Goal: Task Accomplishment & Management: Manage account settings

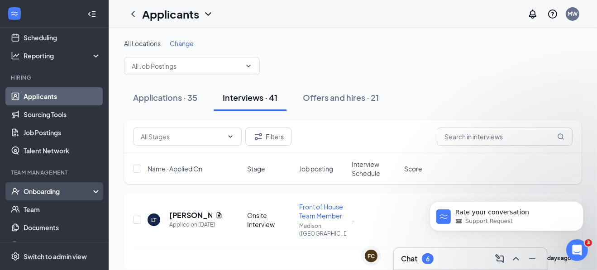
click at [51, 188] on div "Onboarding" at bounding box center [59, 191] width 70 height 9
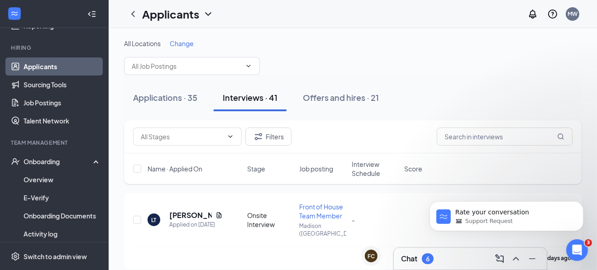
scroll to position [90, 0]
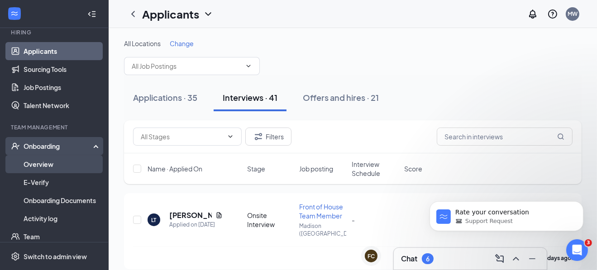
click at [41, 163] on link "Overview" at bounding box center [62, 164] width 77 height 18
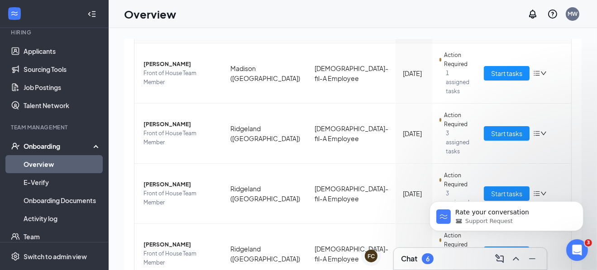
scroll to position [136, 0]
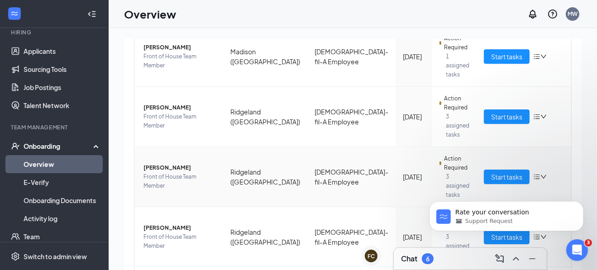
click at [172, 163] on span "[PERSON_NAME]" at bounding box center [180, 167] width 72 height 9
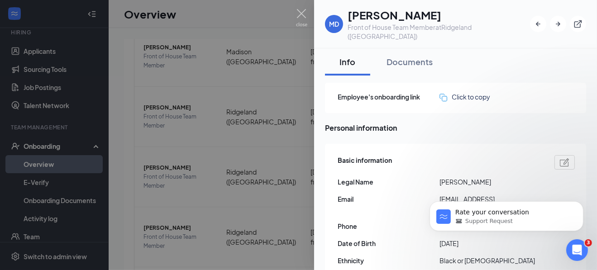
click at [300, 14] on img at bounding box center [301, 18] width 11 height 18
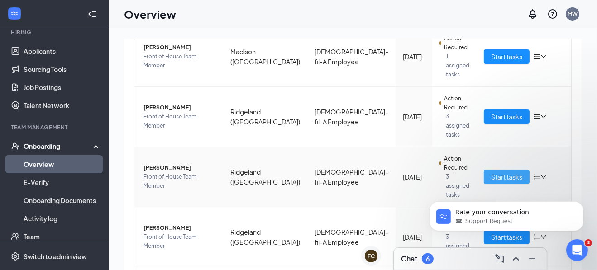
click at [484, 170] on button "Start tasks" at bounding box center [507, 177] width 46 height 14
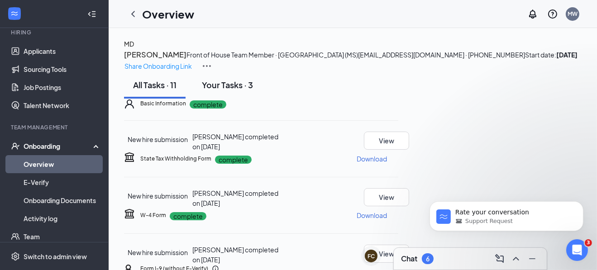
click at [225, 91] on div "Your Tasks · 3" at bounding box center [227, 84] width 51 height 11
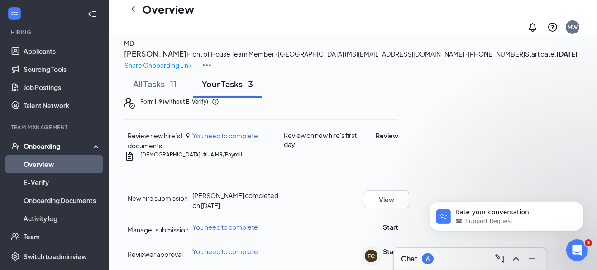
scroll to position [110, 0]
click at [398, 131] on button "Review" at bounding box center [387, 136] width 23 height 10
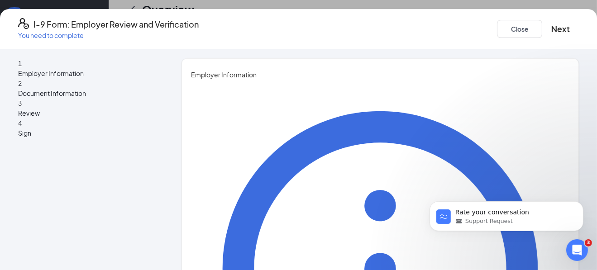
type input "Mandy"
type input "[PERSON_NAME]"
type input "Human Resources"
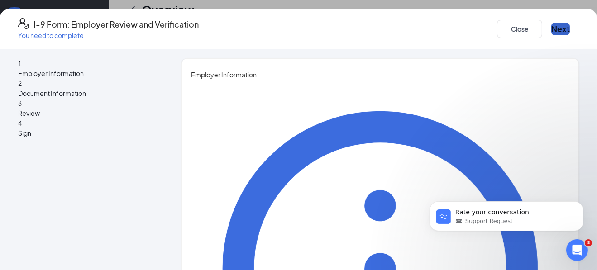
click at [551, 27] on button "Next" at bounding box center [560, 29] width 19 height 13
click at [225, 235] on div "1 Employer Information 2 Document Information 3 Review 4 Sign Employer Informat…" at bounding box center [298, 159] width 597 height 221
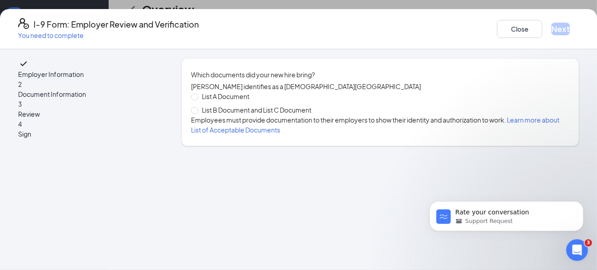
scroll to position [0, 0]
click at [241, 115] on span "List B Document and List C Document" at bounding box center [256, 110] width 117 height 10
click at [197, 113] on input "List B Document and List C Document" at bounding box center [194, 110] width 6 height 6
radio input "true"
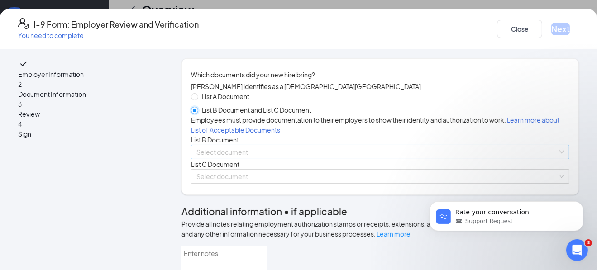
click at [221, 159] on span at bounding box center [376, 152] width 361 height 14
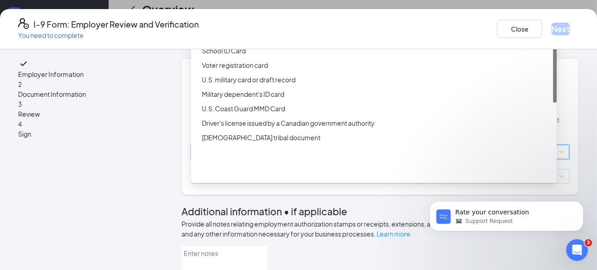
click at [247, 29] on div "Driver’s License issued by U.S State or outlying US possession" at bounding box center [374, 21] width 366 height 14
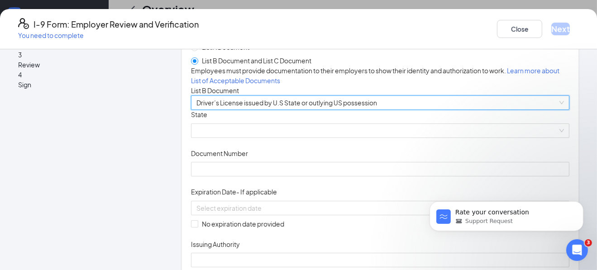
scroll to position [90, 0]
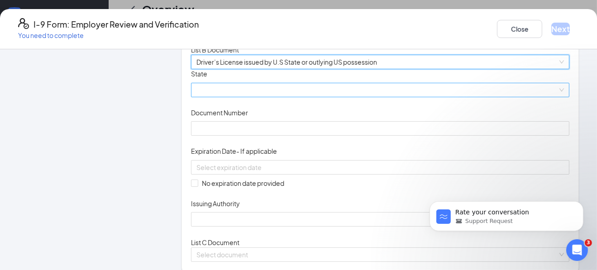
click at [217, 97] on span at bounding box center [380, 90] width 368 height 14
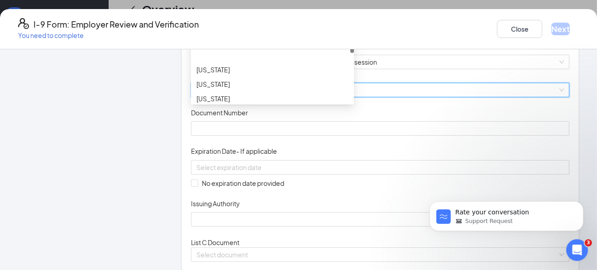
scroll to position [452, 0]
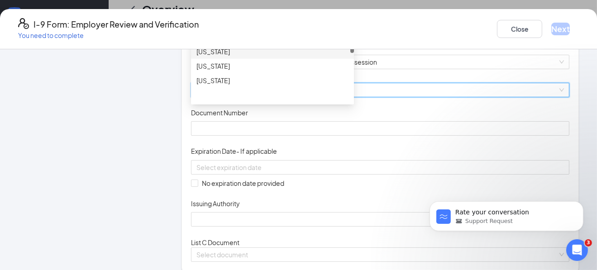
click at [220, 57] on div "[US_STATE]" at bounding box center [272, 52] width 152 height 10
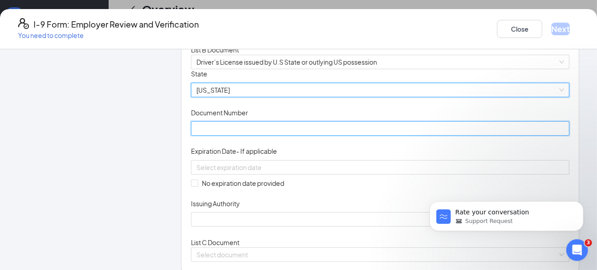
click at [230, 136] on input "Document Number" at bounding box center [380, 128] width 379 height 14
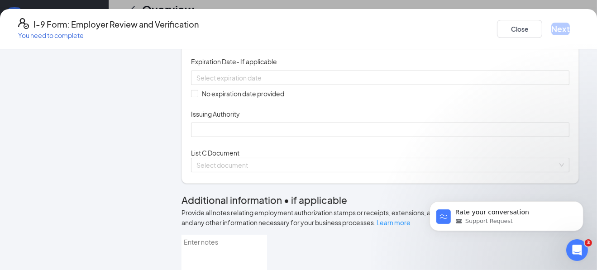
scroll to position [181, 0]
type input "846687240"
click at [258, 82] on input at bounding box center [379, 77] width 366 height 10
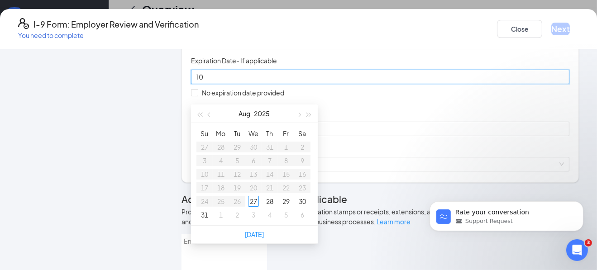
type input "1"
click at [254, 155] on div "9" at bounding box center [253, 160] width 11 height 11
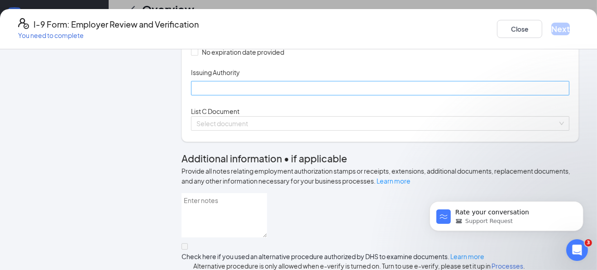
scroll to position [272, 0]
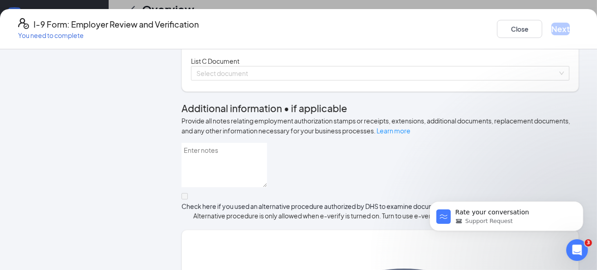
type input "[DATE]"
click at [224, 45] on input "Issuing Authority" at bounding box center [380, 38] width 379 height 14
type input "State of MS"
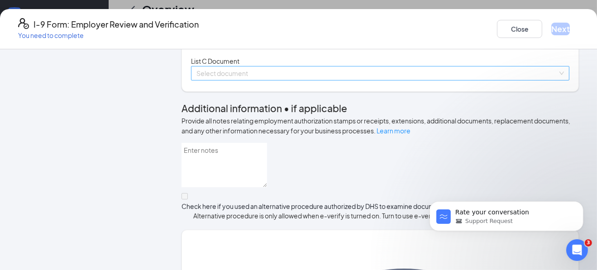
click at [233, 80] on input "search" at bounding box center [376, 74] width 361 height 14
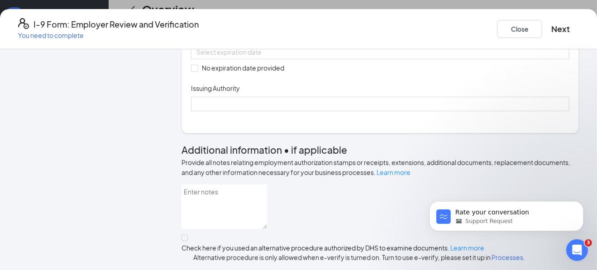
scroll to position [362, 0]
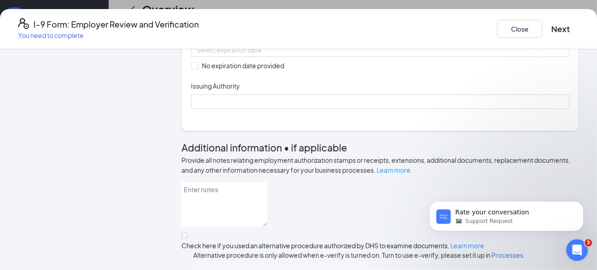
click at [224, 18] on input "Document Number" at bounding box center [380, 11] width 379 height 14
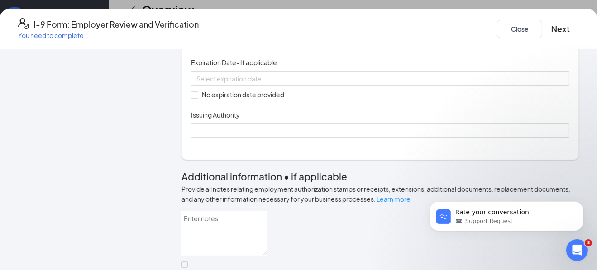
scroll to position [317, 0]
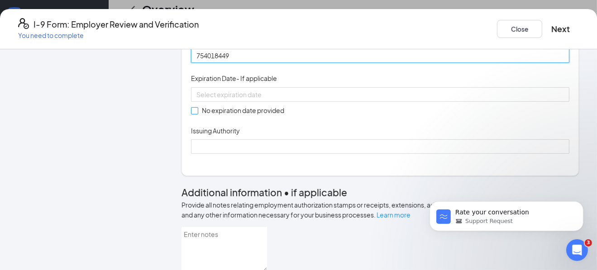
type input "754018449"
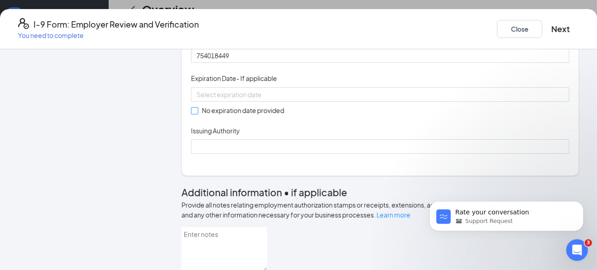
click at [195, 114] on input "No expiration date provided" at bounding box center [194, 110] width 6 height 6
checkbox input "true"
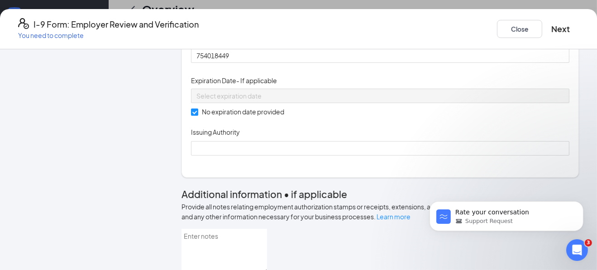
scroll to position [407, 0]
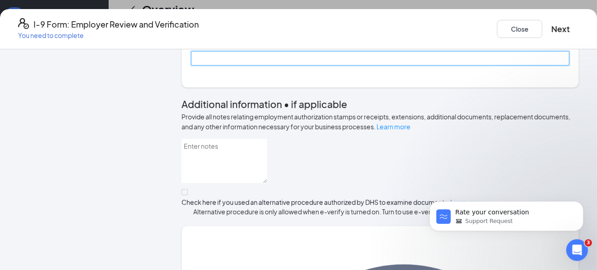
click at [220, 66] on input "Issuing Authority" at bounding box center [380, 58] width 379 height 14
type input "Social Security Administration"
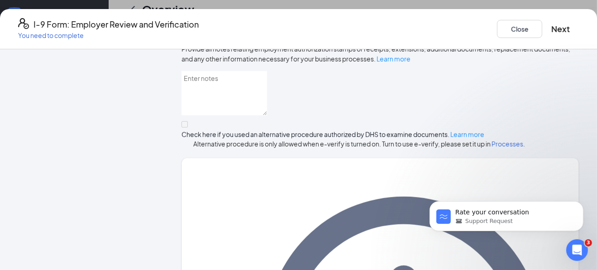
scroll to position [543, 0]
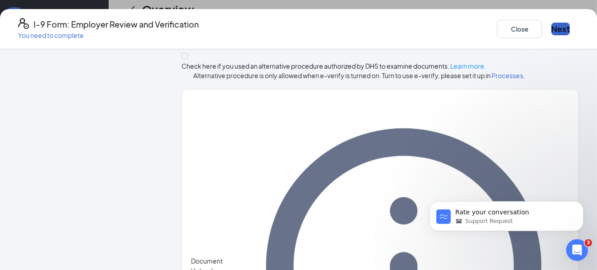
click at [551, 24] on button "Next" at bounding box center [560, 29] width 19 height 13
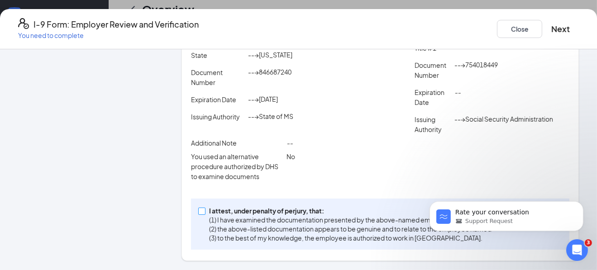
click at [205, 211] on span at bounding box center [201, 211] width 7 height 7
click at [205, 211] on input "I attest, under penalty of [PERSON_NAME], that: (1) I have examined the documen…" at bounding box center [201, 211] width 6 height 6
checkbox input "true"
click at [551, 27] on button "Next" at bounding box center [560, 29] width 19 height 13
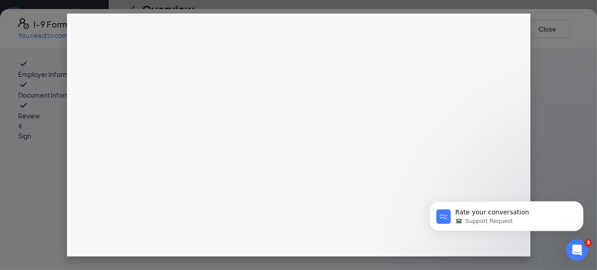
click at [421, 218] on body "Rate your conversation Support Request" at bounding box center [506, 214] width 174 height 56
click html "Rate your conversation Support Request"
click at [423, 229] on body "Rate your conversation Support Request" at bounding box center [506, 214] width 174 height 56
drag, startPoint x: 418, startPoint y: 226, endPoint x: 862, endPoint y: 345, distance: 459.3
click html "Rate your conversation Support Request"
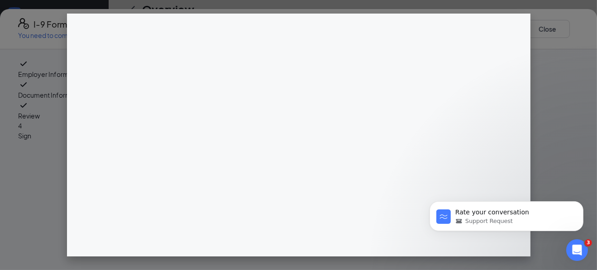
click at [425, 225] on body "Rate your conversation Support Request" at bounding box center [506, 214] width 174 height 56
click at [583, 203] on button "Dismiss notification" at bounding box center [581, 204] width 12 height 12
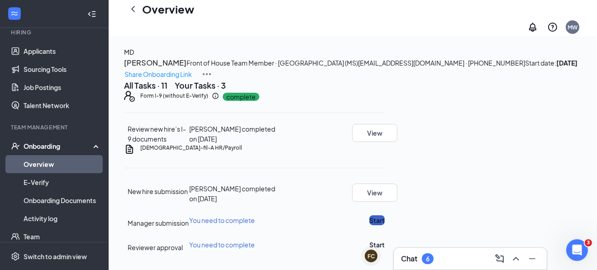
click at [385, 216] on button "Start" at bounding box center [376, 221] width 15 height 10
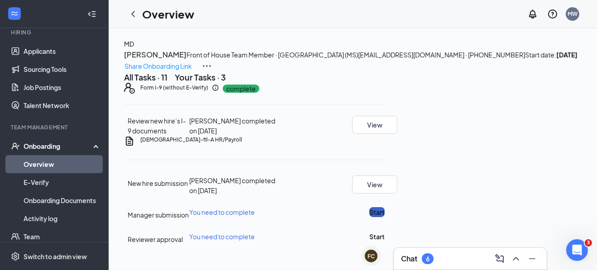
scroll to position [115, 0]
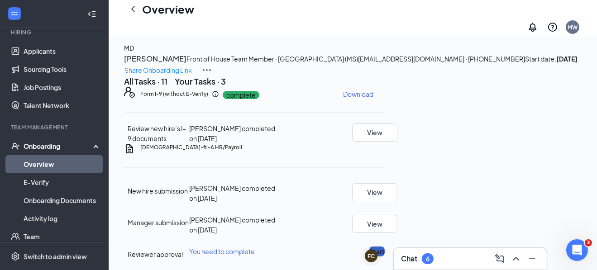
click at [385, 247] on button "Start" at bounding box center [376, 252] width 15 height 10
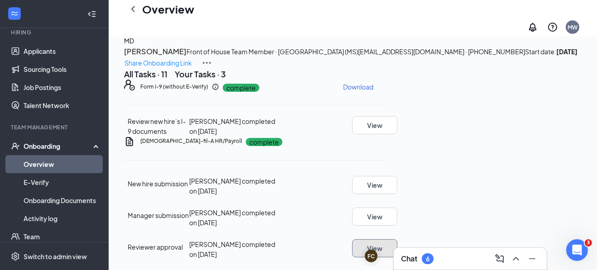
scroll to position [0, 0]
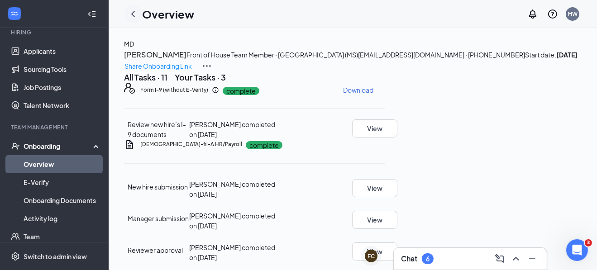
click at [131, 9] on icon "ChevronLeft" at bounding box center [133, 14] width 11 height 11
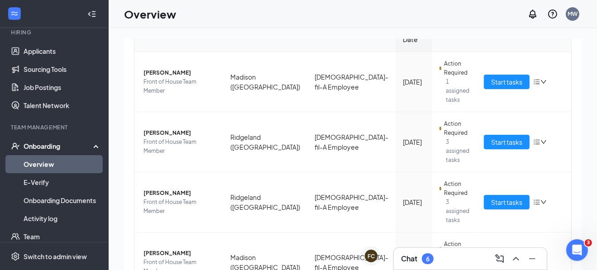
scroll to position [128, 0]
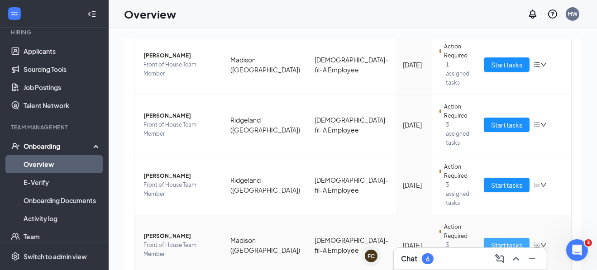
click at [491, 240] on span "Start tasks" at bounding box center [506, 245] width 31 height 10
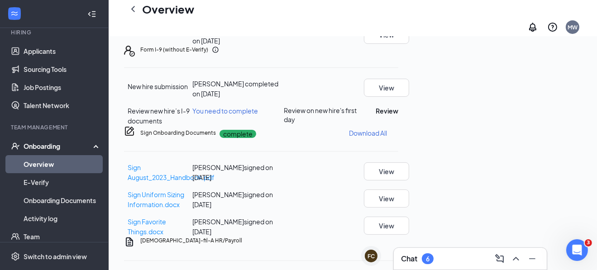
scroll to position [61, 0]
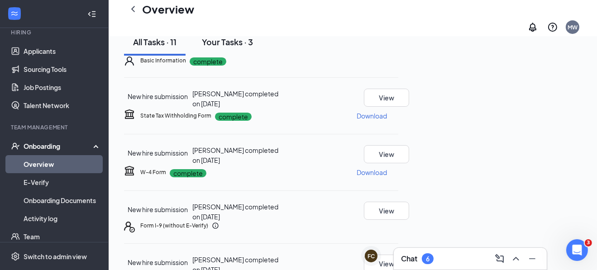
click at [223, 56] on button "Your Tasks · 3" at bounding box center [227, 42] width 69 height 27
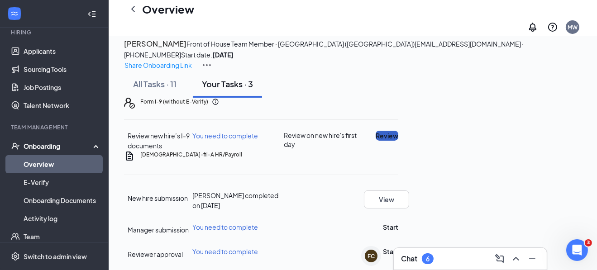
click at [398, 141] on button "Review" at bounding box center [387, 136] width 23 height 10
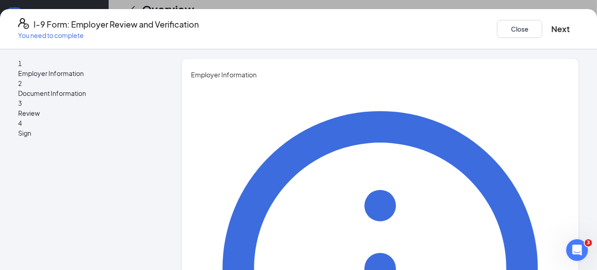
type input "Mandy"
type input "[PERSON_NAME]"
type input "Human Resources"
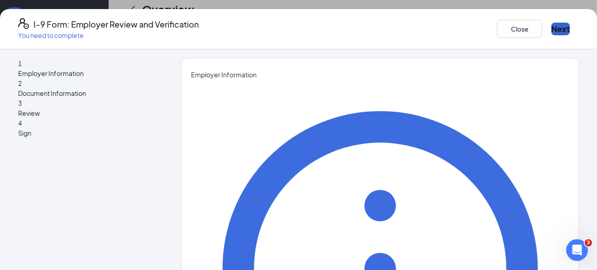
click at [551, 24] on button "Next" at bounding box center [560, 29] width 19 height 13
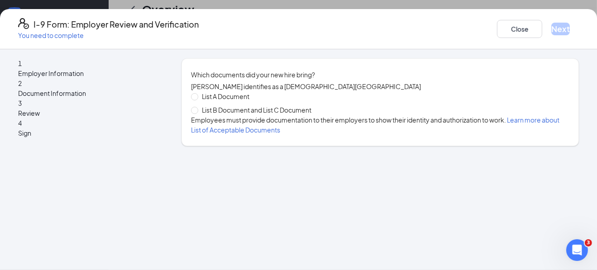
click at [439, 187] on div "1 Employer Information 2 Document Information 3 Review 4 Sign Which documents d…" at bounding box center [298, 159] width 597 height 221
click at [238, 115] on span "List B Document and List C Document" at bounding box center [256, 110] width 117 height 10
click at [197, 113] on input "List B Document and List C Document" at bounding box center [194, 110] width 6 height 6
radio input "true"
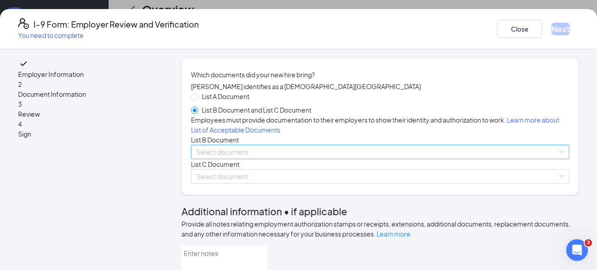
click at [233, 159] on input "search" at bounding box center [376, 152] width 361 height 14
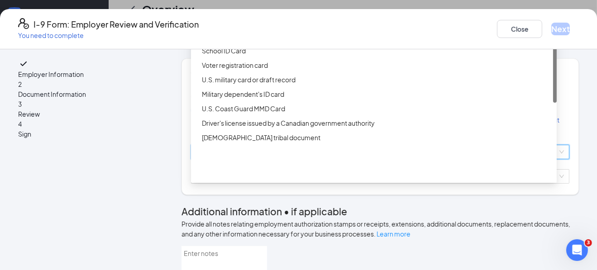
click at [226, 27] on div "Driver’s License issued by U.S State or outlying US possession" at bounding box center [377, 22] width 350 height 10
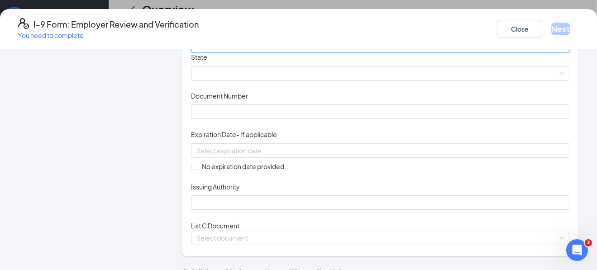
scroll to position [136, 0]
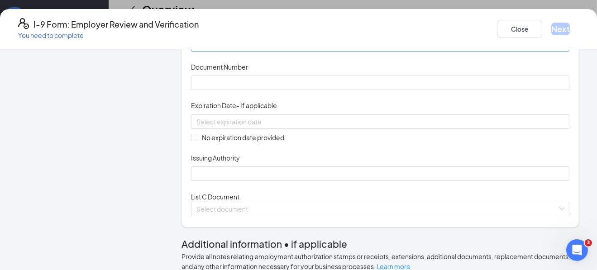
click at [268, 51] on span at bounding box center [380, 45] width 368 height 14
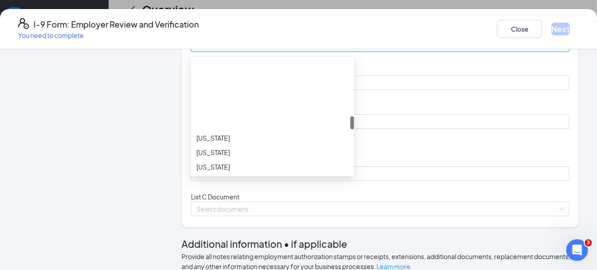
scroll to position [498, 0]
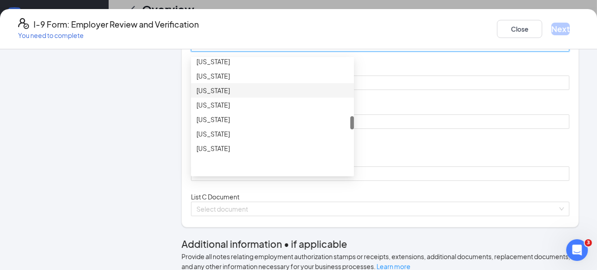
click at [239, 96] on div "[US_STATE]" at bounding box center [272, 91] width 152 height 10
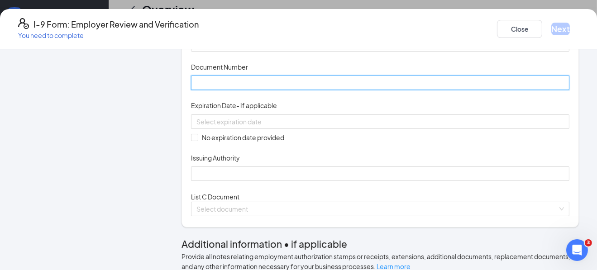
click at [237, 90] on input "Document Number" at bounding box center [380, 83] width 379 height 14
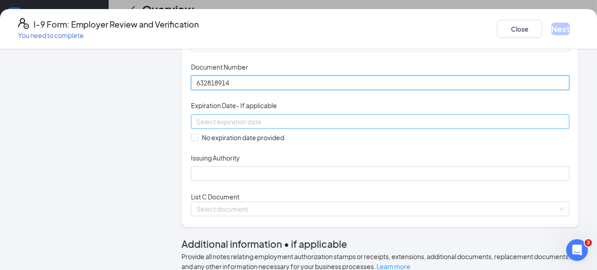
type input "632818914"
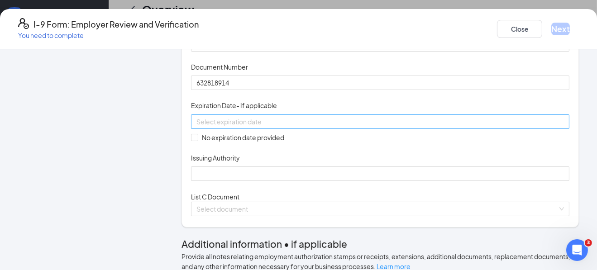
click at [222, 127] on input at bounding box center [379, 122] width 366 height 10
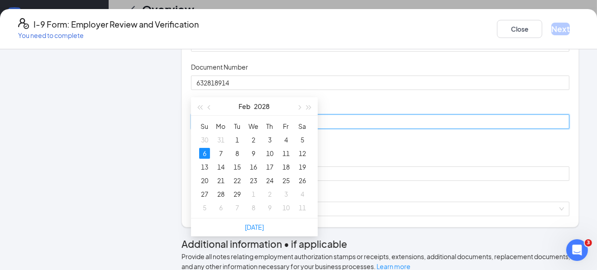
click at [203, 148] on div "6" at bounding box center [204, 153] width 11 height 11
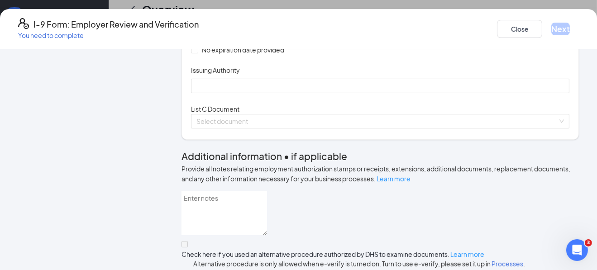
scroll to position [226, 0]
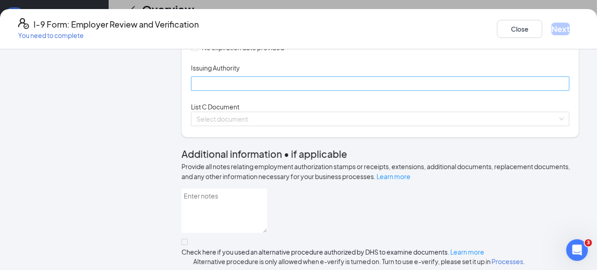
type input "[DATE]"
click at [218, 91] on input "Issuing Authority" at bounding box center [380, 84] width 379 height 14
type input "State of MS"
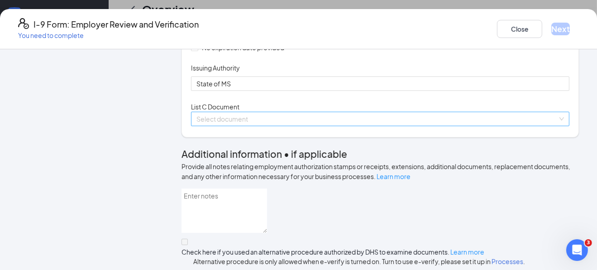
click at [236, 126] on input "search" at bounding box center [376, 119] width 361 height 14
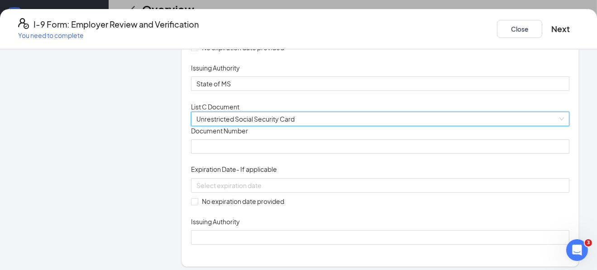
scroll to position [362, 0]
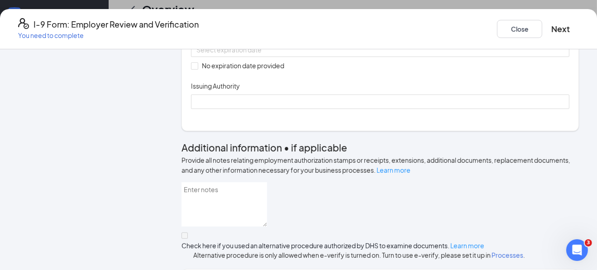
click at [211, 18] on input "Document Number" at bounding box center [380, 11] width 379 height 14
type input "755011599"
click at [219, 71] on span "No expiration date provided" at bounding box center [243, 66] width 90 height 10
click at [197, 69] on input "No expiration date provided" at bounding box center [194, 65] width 6 height 6
checkbox input "true"
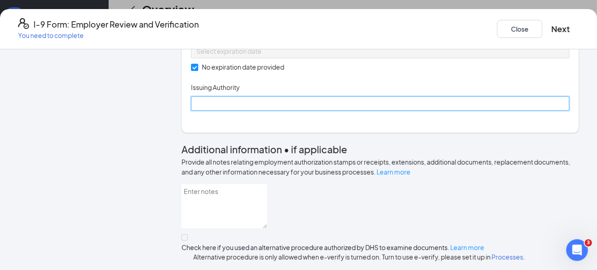
click at [215, 111] on input "Issuing Authority" at bounding box center [380, 103] width 379 height 14
type input "Social Security Administration"
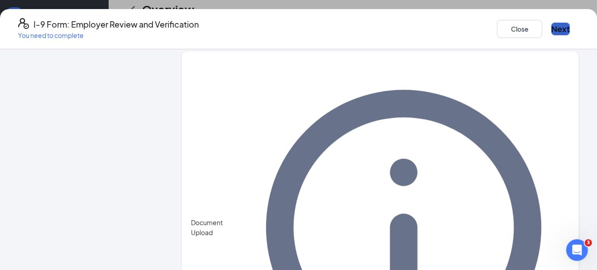
click at [551, 25] on button "Next" at bounding box center [560, 29] width 19 height 13
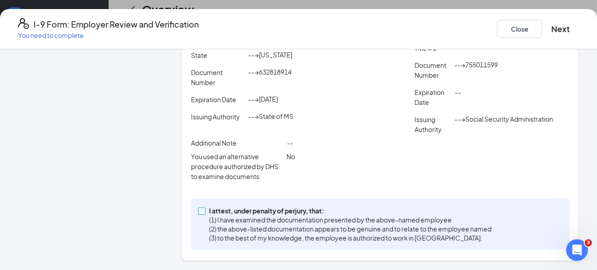
click at [243, 214] on p "I attest, under penalty of perjury, that:" at bounding box center [350, 210] width 283 height 9
click at [205, 214] on input "I attest, under penalty of [PERSON_NAME], that: (1) I have examined the documen…" at bounding box center [201, 211] width 6 height 6
checkbox input "true"
click at [551, 26] on button "Next" at bounding box center [560, 29] width 19 height 13
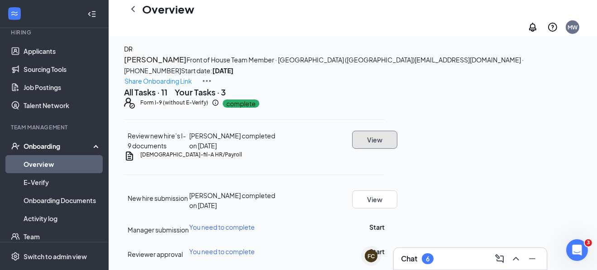
scroll to position [110, 0]
click at [385, 222] on button "Start" at bounding box center [376, 227] width 15 height 10
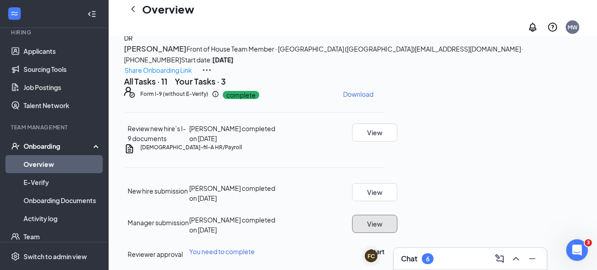
scroll to position [115, 0]
click at [385, 247] on button "Start" at bounding box center [376, 252] width 15 height 10
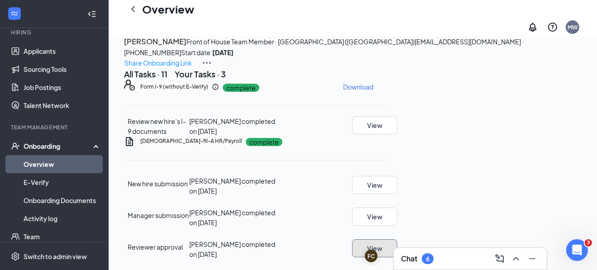
scroll to position [0, 0]
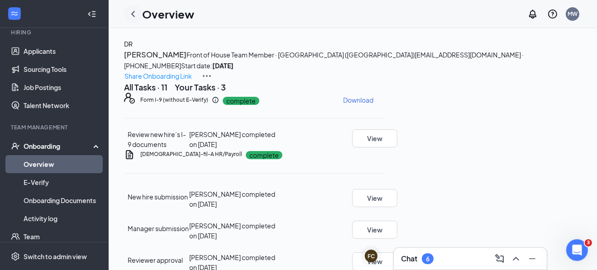
click at [134, 13] on icon "ChevronLeft" at bounding box center [133, 14] width 11 height 11
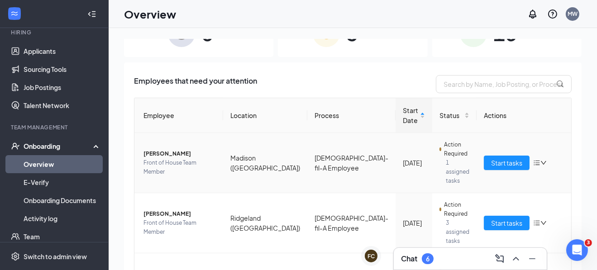
scroll to position [77, 0]
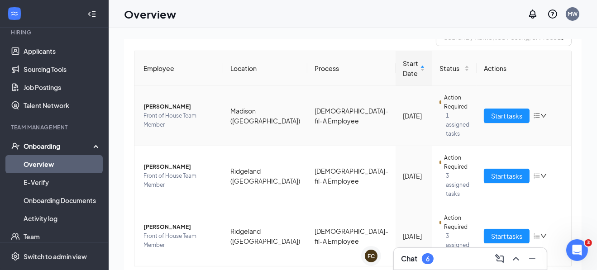
click at [534, 114] on icon "bars" at bounding box center [537, 116] width 6 height 5
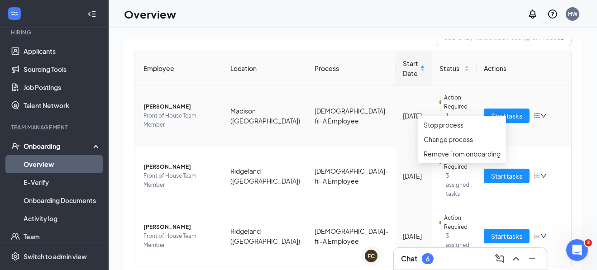
click at [170, 107] on span "[PERSON_NAME]" at bounding box center [180, 106] width 72 height 9
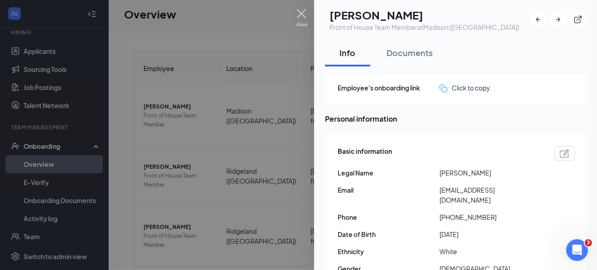
click at [299, 9] on img at bounding box center [301, 18] width 11 height 18
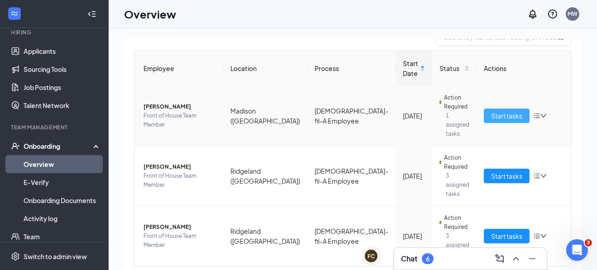
click at [493, 111] on span "Start tasks" at bounding box center [506, 116] width 31 height 10
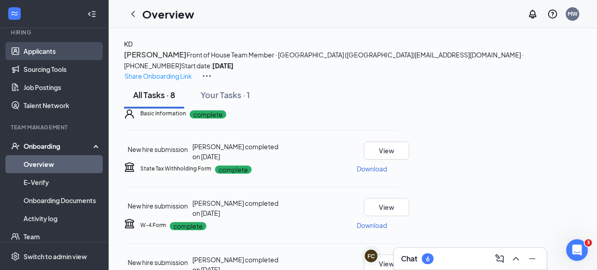
click at [48, 47] on link "Applicants" at bounding box center [62, 51] width 77 height 18
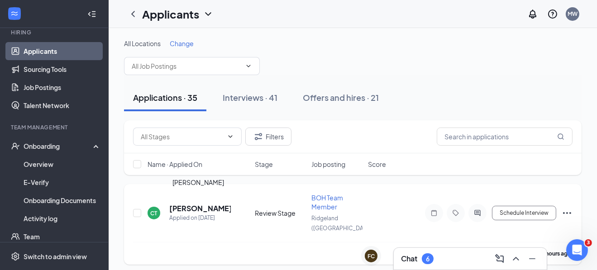
click at [187, 204] on h5 "[PERSON_NAME]" at bounding box center [200, 209] width 62 height 10
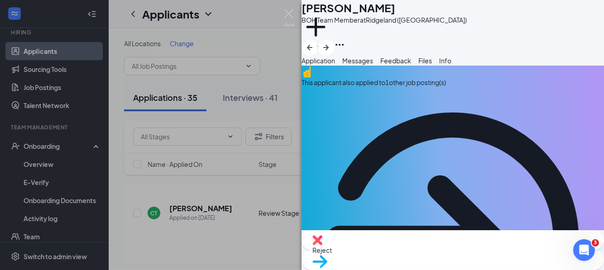
click at [430, 96] on div "This applicant also applied to 1 other job posting(s)" at bounding box center [453, 228] width 302 height 324
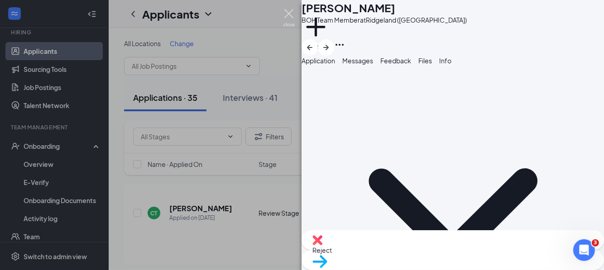
click at [284, 10] on img at bounding box center [288, 18] width 11 height 18
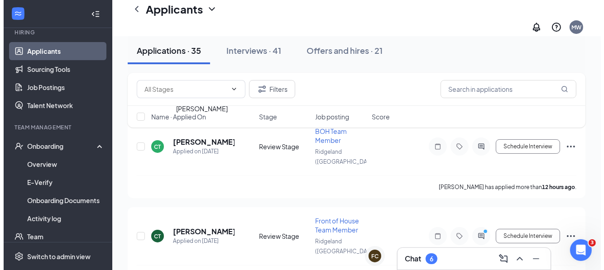
scroll to position [90, 0]
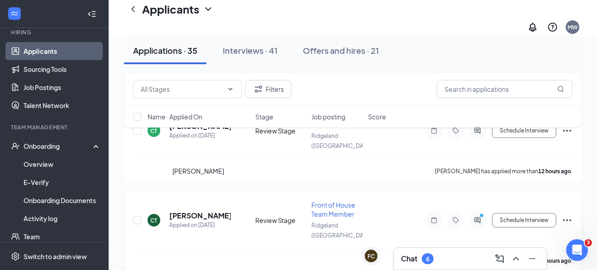
click at [180, 211] on h5 "[PERSON_NAME]" at bounding box center [200, 216] width 62 height 10
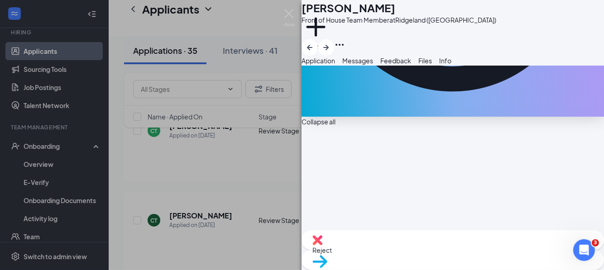
scroll to position [270, 0]
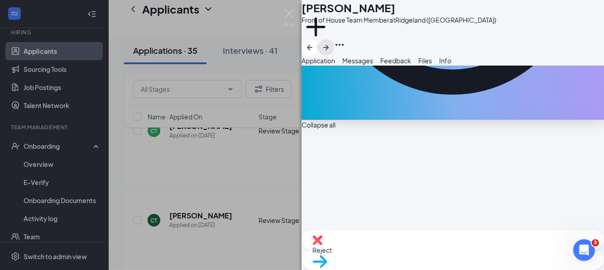
click at [331, 42] on icon "ArrowRight" at bounding box center [326, 47] width 11 height 11
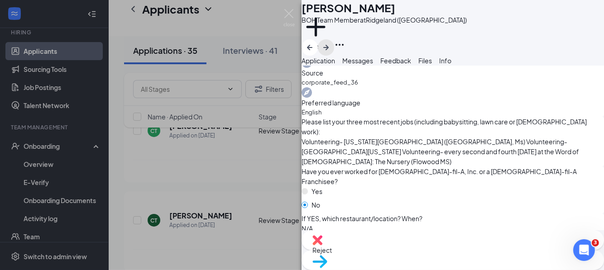
scroll to position [407, 0]
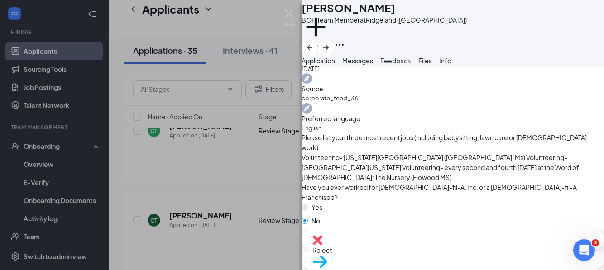
drag, startPoint x: 381, startPoint y: 199, endPoint x: 316, endPoint y: 148, distance: 82.5
copy span "When I work in an environment with people who have different personality types …"
click at [476, 268] on span "Move to stage" at bounding box center [452, 273] width 281 height 10
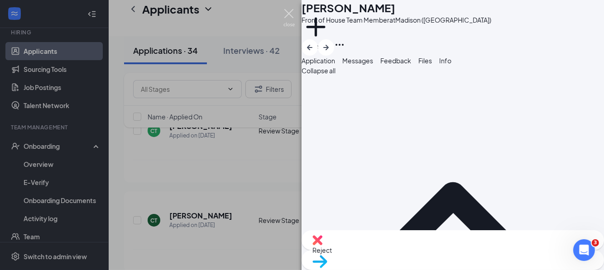
click at [289, 16] on img at bounding box center [288, 18] width 11 height 18
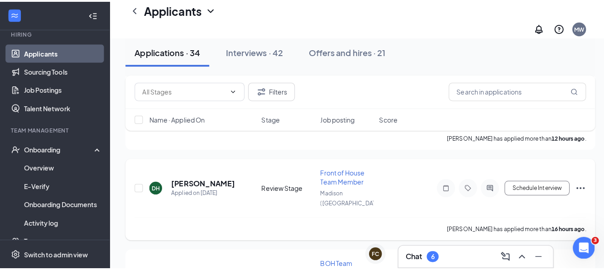
scroll to position [226, 0]
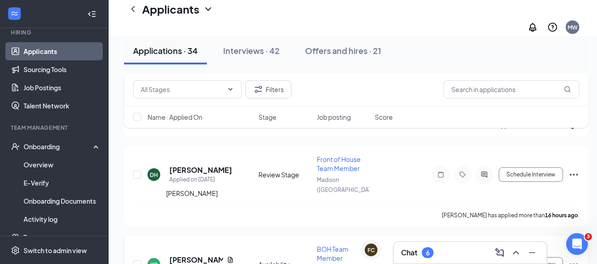
click at [190, 254] on h5 "[PERSON_NAME]" at bounding box center [196, 259] width 54 height 10
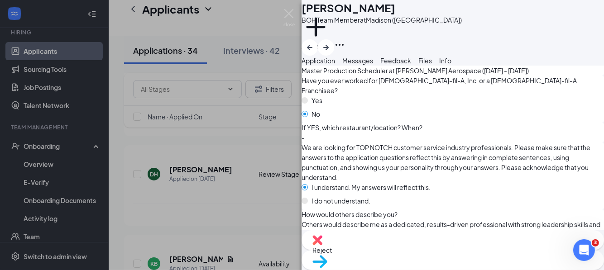
scroll to position [543, 0]
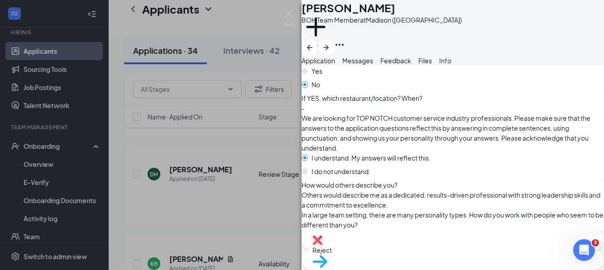
click at [399, 250] on div "Reject" at bounding box center [453, 240] width 302 height 20
type textarea "Did not answer application questions well. -mw"
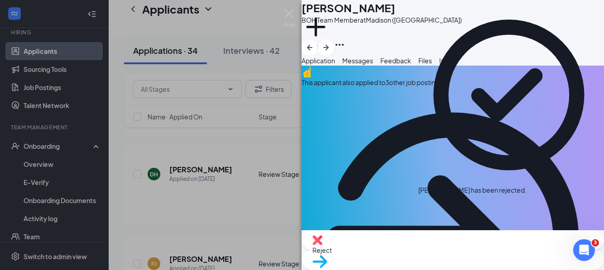
click at [368, 96] on div "This applicant also applied to 3 other job posting(s)" at bounding box center [453, 228] width 302 height 324
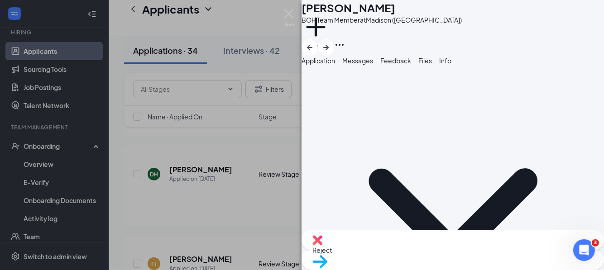
click at [331, 65] on span "Application" at bounding box center [319, 61] width 34 height 8
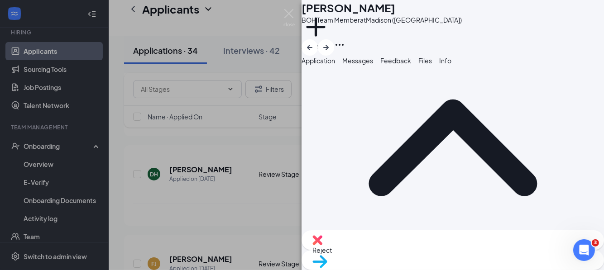
scroll to position [452, 0]
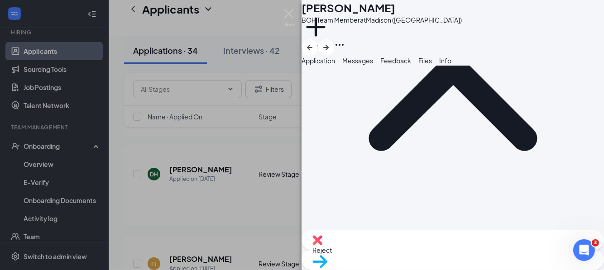
click at [402, 249] on span "Reject" at bounding box center [452, 250] width 281 height 10
paste textarea "Did not answer application questions well. -mw"
type textarea "Did not answer application questions well. -mw"
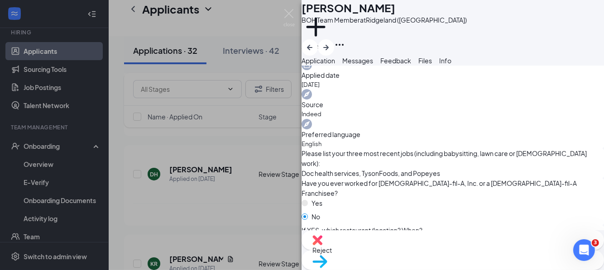
scroll to position [407, 0]
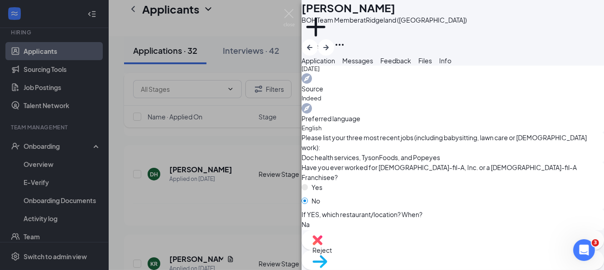
click at [394, 250] on div "Reject" at bounding box center [453, 240] width 302 height 20
paste textarea "Did not answer application questions well. -mw"
type textarea "Did not answer application questions well. -mw"
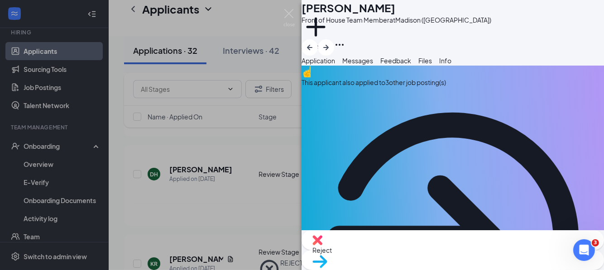
click at [390, 87] on div "This applicant also applied to 3 other job posting(s)" at bounding box center [453, 82] width 302 height 10
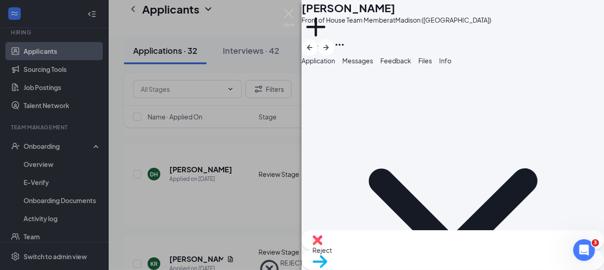
click at [334, 65] on span "Application" at bounding box center [319, 61] width 34 height 8
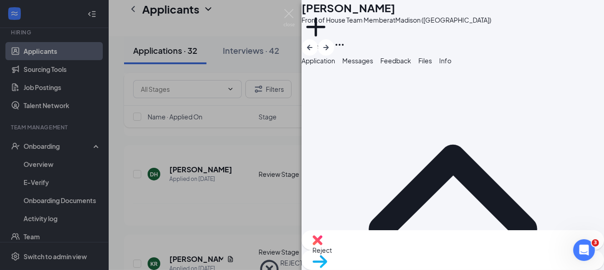
scroll to position [407, 0]
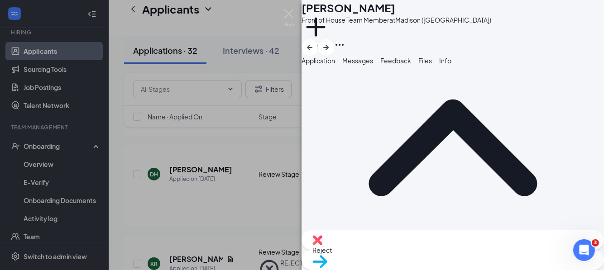
click at [397, 250] on div "Reject" at bounding box center [453, 240] width 302 height 20
paste textarea "Did not answer application questions well. -mw"
type textarea "Did not answer application questions well. -mw"
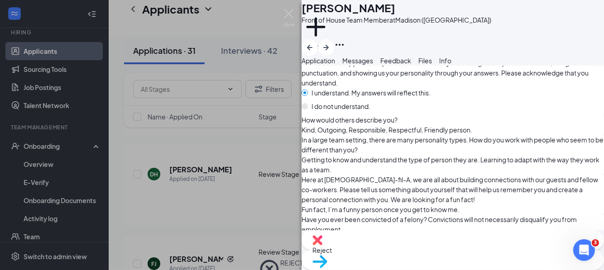
scroll to position [498, 0]
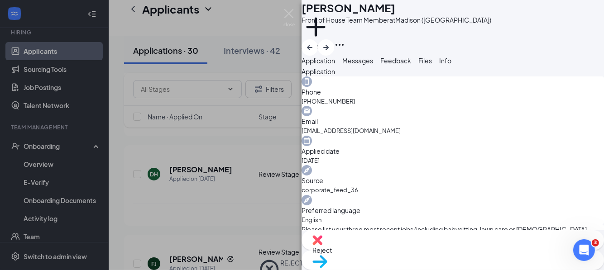
scroll to position [317, 0]
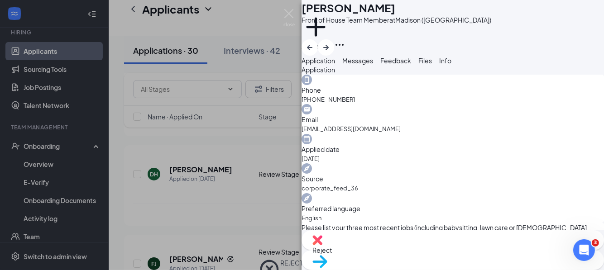
click at [470, 251] on div "Move to stage" at bounding box center [453, 260] width 302 height 20
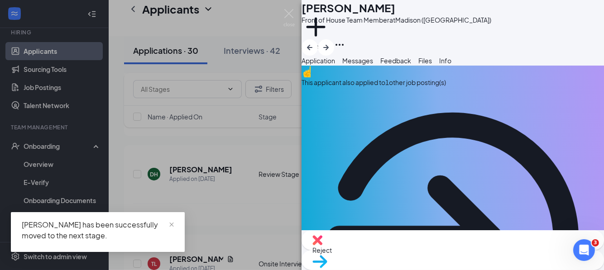
click at [377, 87] on div "This applicant also applied to 1 other job posting(s)" at bounding box center [453, 82] width 302 height 10
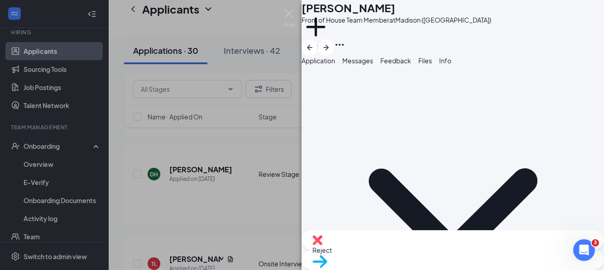
click at [331, 65] on span "Application" at bounding box center [319, 61] width 34 height 8
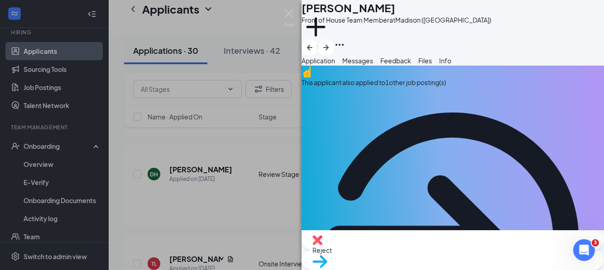
click at [387, 87] on div "This applicant also applied to 1 other job posting(s)" at bounding box center [453, 82] width 302 height 10
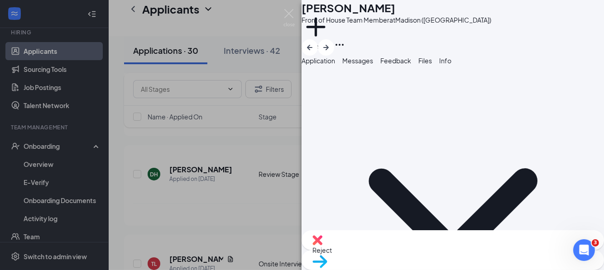
click at [329, 65] on span "Application" at bounding box center [319, 61] width 34 height 8
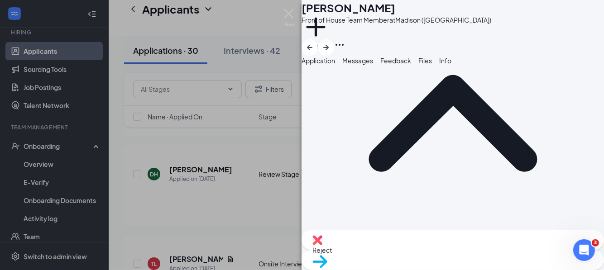
scroll to position [452, 0]
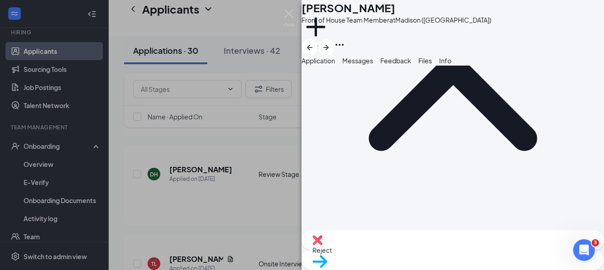
click at [403, 244] on div "Reject" at bounding box center [453, 240] width 302 height 20
paste textarea "Did not answer application questions well. -mw"
type textarea "Did not answer application questions well. -mw"
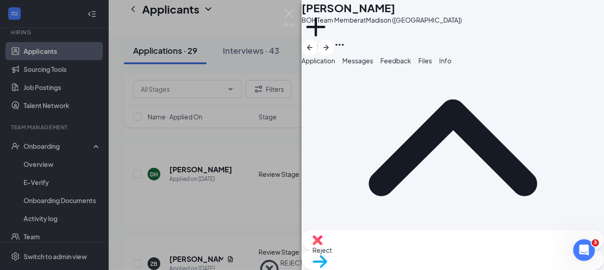
scroll to position [452, 0]
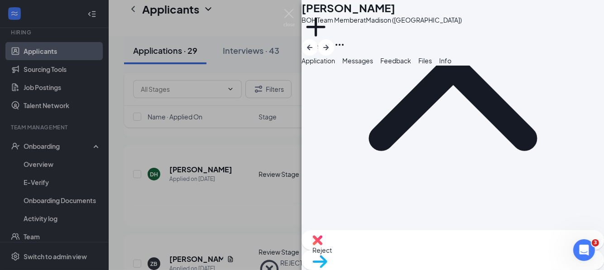
click at [322, 245] on img at bounding box center [317, 240] width 10 height 10
type textarea "Duplicate application. -mw"
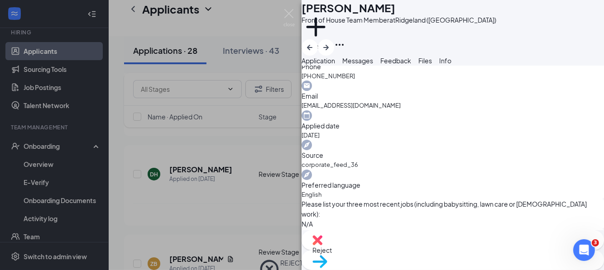
scroll to position [362, 0]
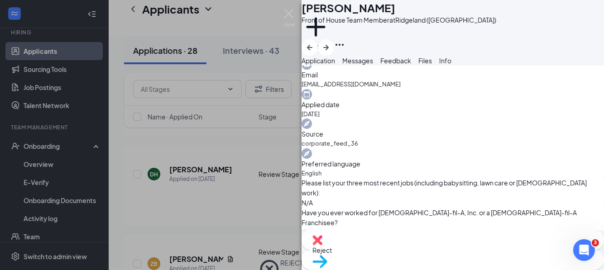
click at [464, 251] on div "Move to stage" at bounding box center [453, 260] width 302 height 20
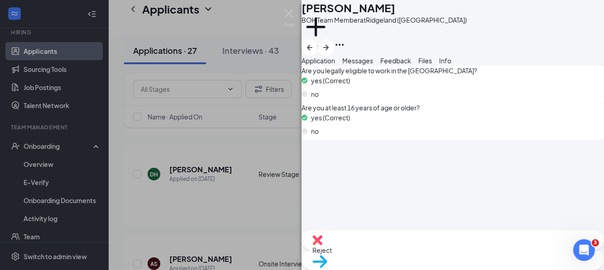
scroll to position [860, 0]
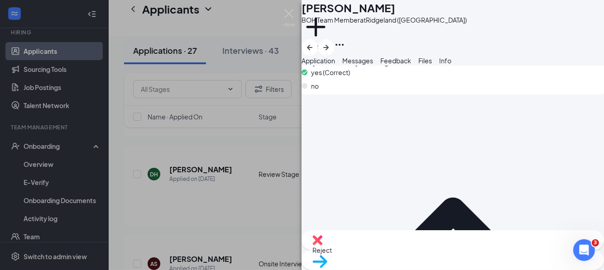
click at [489, 268] on span "Move to stage" at bounding box center [452, 273] width 281 height 10
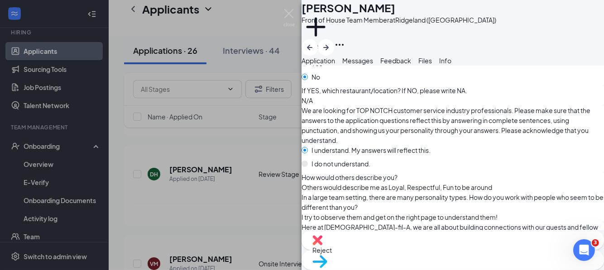
scroll to position [543, 0]
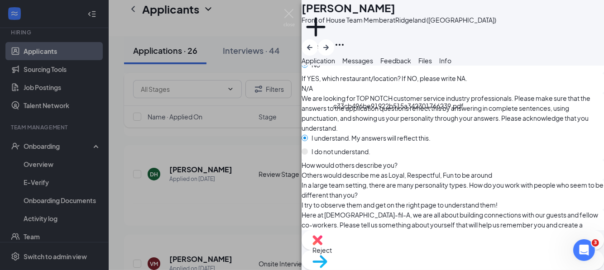
click at [376, 115] on div "c33cb496be91922b515a342301766239.pdf" at bounding box center [398, 108] width 130 height 14
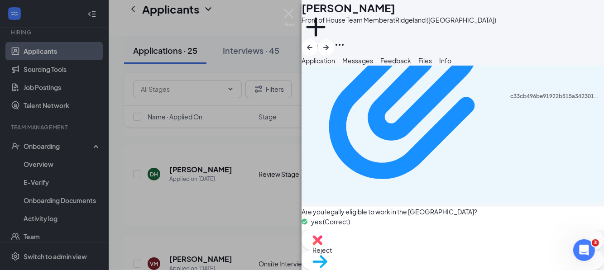
scroll to position [872, 0]
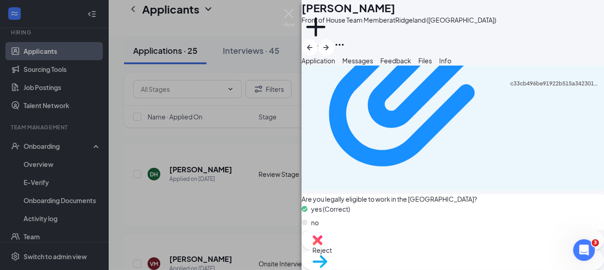
click at [412, 255] on span "Reject" at bounding box center [452, 250] width 281 height 10
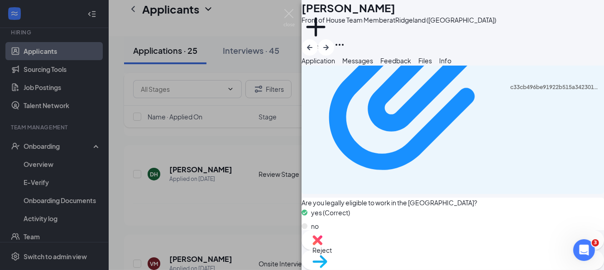
paste textarea "Did not answer application questions well. -mw"
type textarea "Did not answer application questions well. -mw"
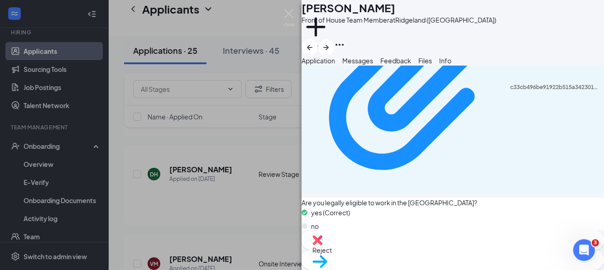
checkbox input "true"
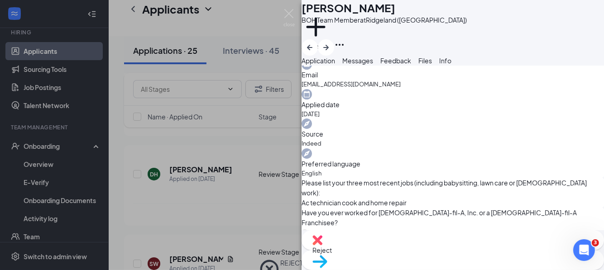
scroll to position [407, 0]
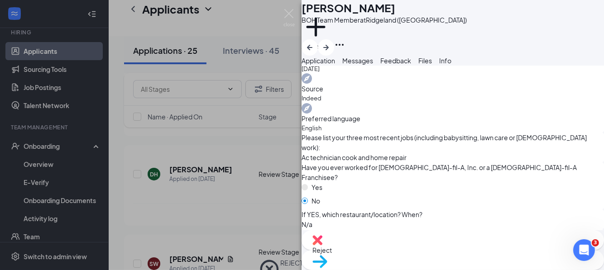
click at [406, 253] on span "Reject" at bounding box center [452, 250] width 281 height 10
paste textarea "Did not answer application questions well. -mw"
type textarea "Did not answer application questions well. -mw"
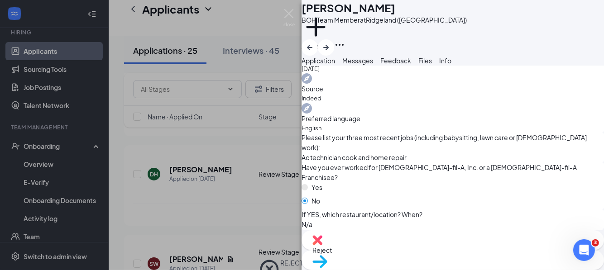
checkbox input "true"
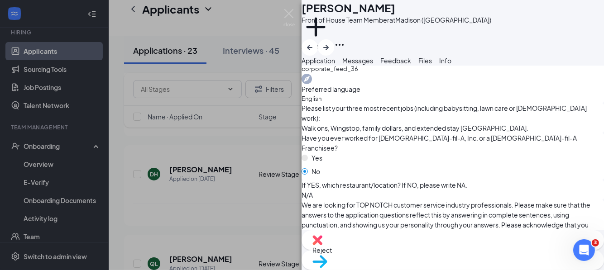
scroll to position [452, 0]
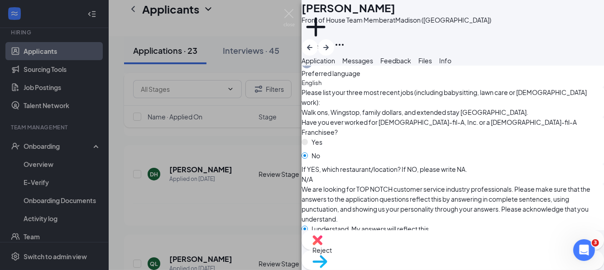
click at [492, 268] on span "Move to stage" at bounding box center [452, 273] width 281 height 10
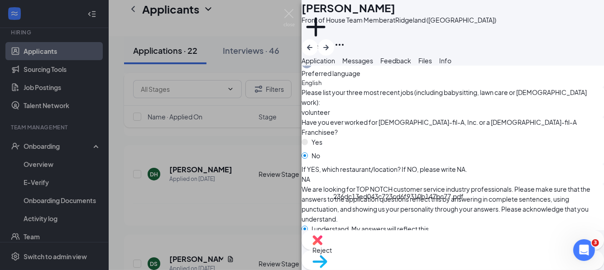
scroll to position [498, 0]
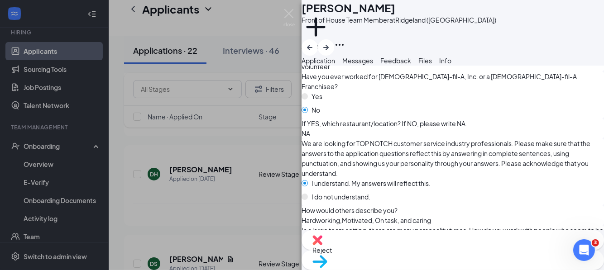
click at [398, 250] on div "Reject" at bounding box center [453, 240] width 302 height 20
paste textarea "Did not answer application questions well. -mw"
type textarea "Did not answer application questions well. -mw"
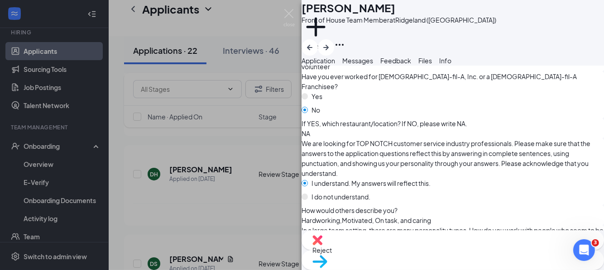
checkbox input "true"
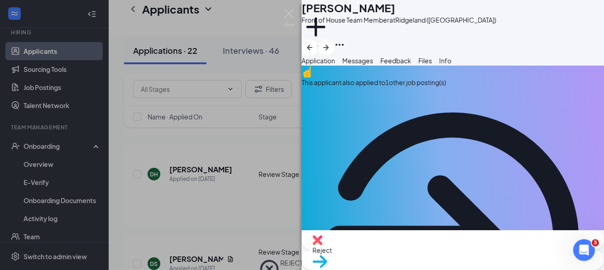
click at [370, 87] on div "This applicant also applied to 1 other job posting(s)" at bounding box center [453, 82] width 302 height 10
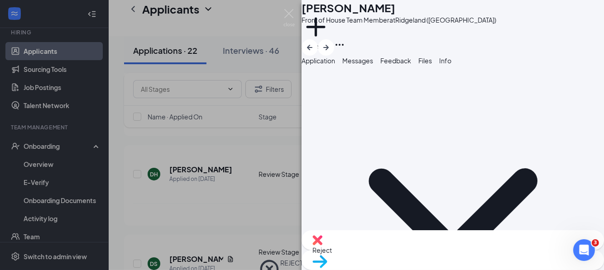
click at [329, 65] on span "Application" at bounding box center [319, 61] width 34 height 8
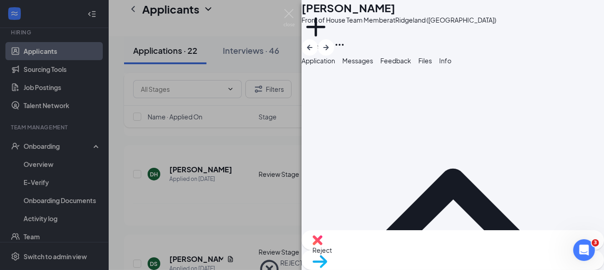
click at [335, 65] on span "Application" at bounding box center [319, 61] width 34 height 8
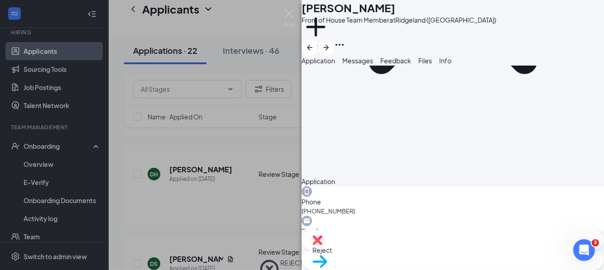
scroll to position [543, 0]
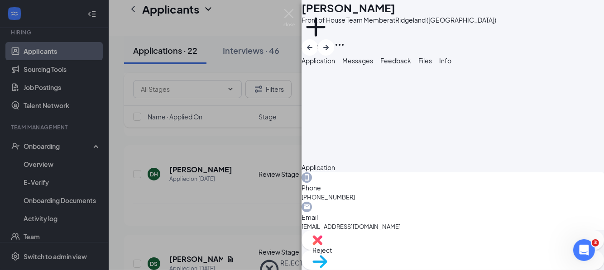
click at [322, 245] on img at bounding box center [317, 240] width 10 height 10
paste textarea "Did not answer application questions well. -mw"
type textarea "Did not answer application questions well. -mw"
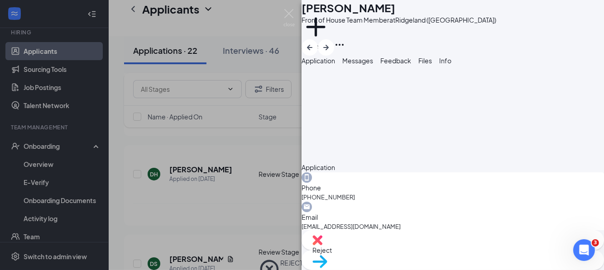
checkbox input "true"
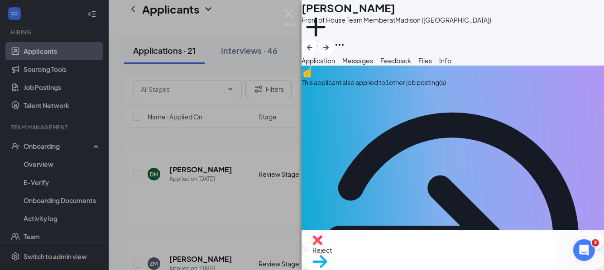
click at [398, 250] on div "Reject" at bounding box center [453, 240] width 302 height 20
type textarea "Duplicate application. -mw"
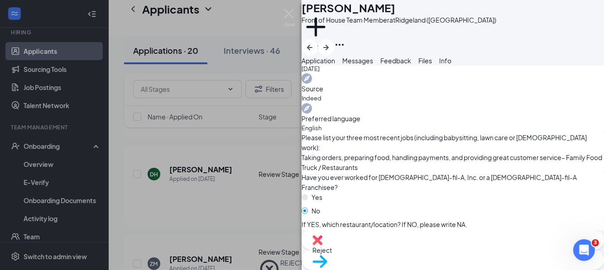
scroll to position [452, 0]
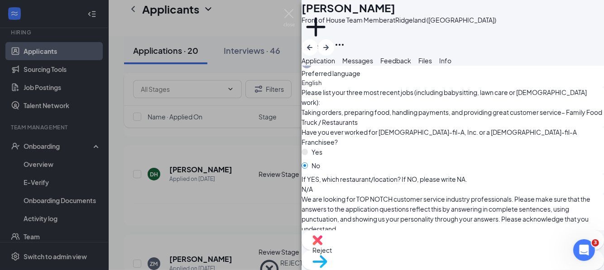
click at [499, 268] on span "Move to stage" at bounding box center [452, 273] width 281 height 10
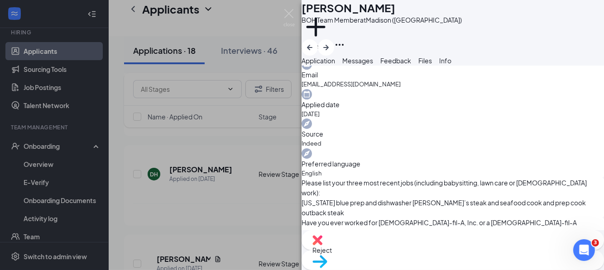
scroll to position [407, 0]
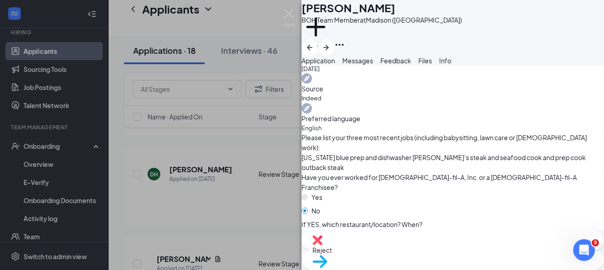
click at [395, 250] on div "Reject" at bounding box center [453, 240] width 302 height 20
paste textarea "Did not answer application questions well. -mw"
type textarea "Did not answer application questions well. -mw"
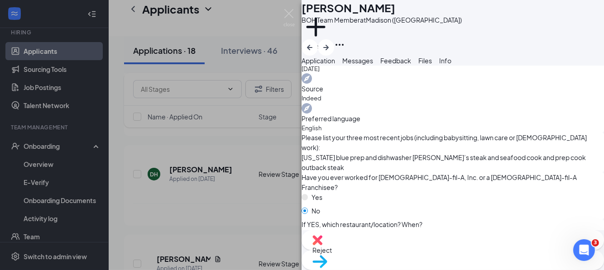
checkbox input "true"
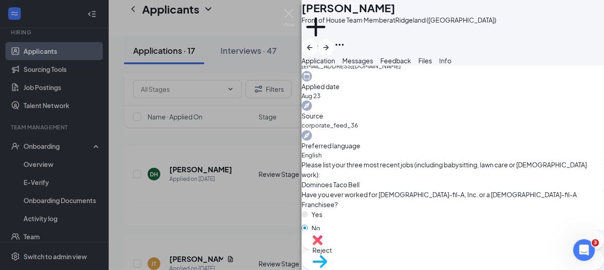
scroll to position [407, 0]
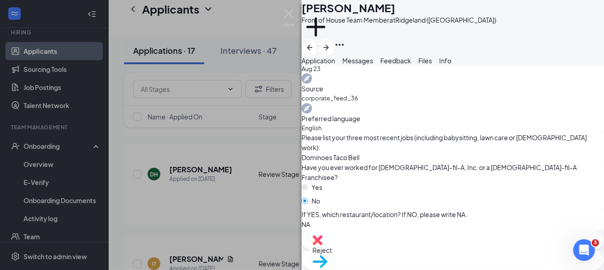
click at [400, 246] on div "Reject" at bounding box center [453, 240] width 302 height 20
paste textarea "Did not answer application questions well. -mw"
type textarea "Did not answer application questions well. -mw"
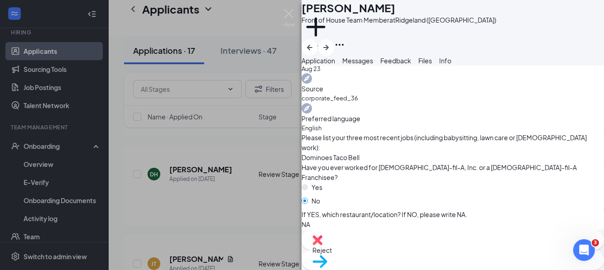
checkbox input "true"
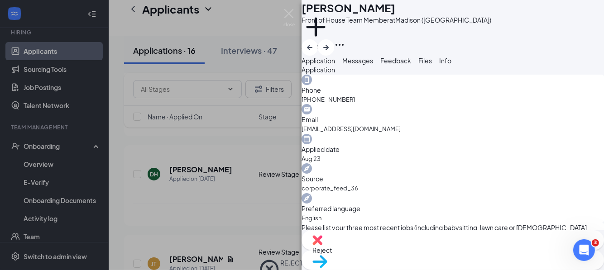
scroll to position [362, 0]
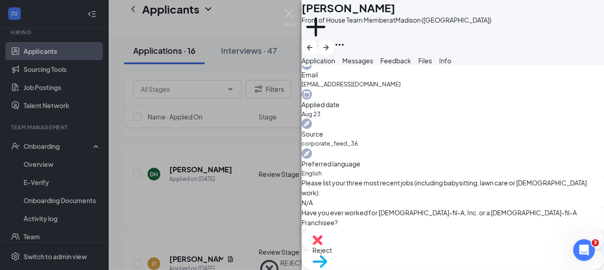
click at [399, 250] on div "Reject" at bounding box center [453, 240] width 302 height 20
paste textarea "Did not answer application questions well. -mw"
type textarea "Did not answer application questions well. -mw"
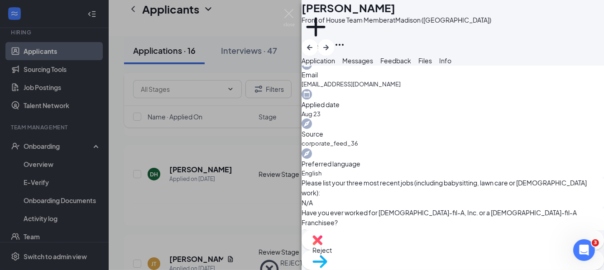
checkbox input "true"
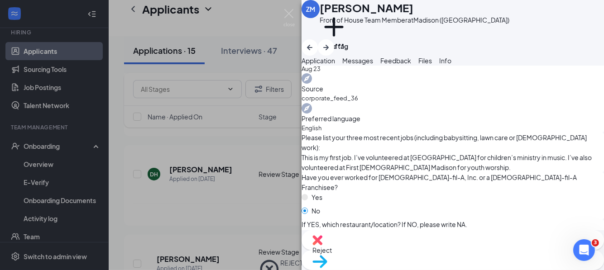
scroll to position [407, 0]
click at [482, 268] on span "Move to stage" at bounding box center [452, 273] width 281 height 10
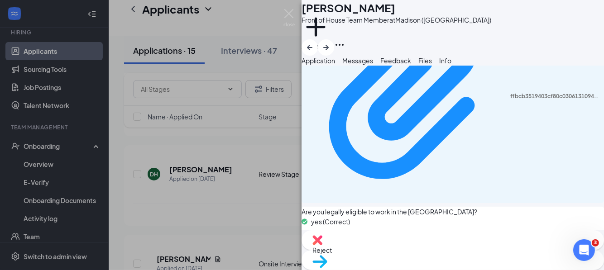
scroll to position [905, 0]
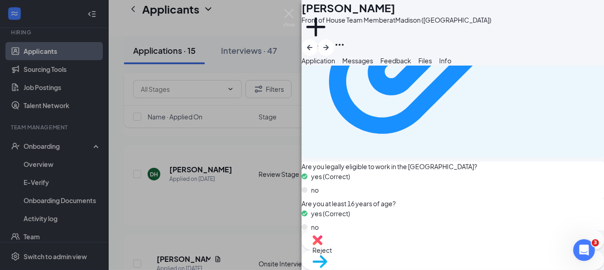
click at [405, 249] on span "Reject" at bounding box center [452, 250] width 281 height 10
paste textarea "Did not answer application questions well. -mw"
type textarea "Did not answer application questions well. -mw"
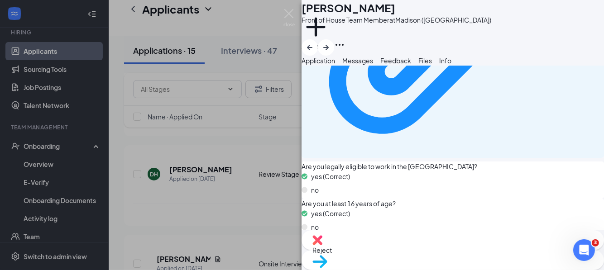
checkbox input "true"
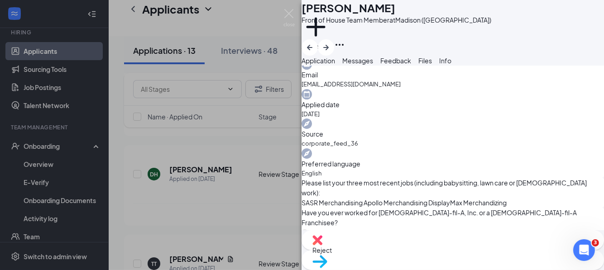
scroll to position [407, 0]
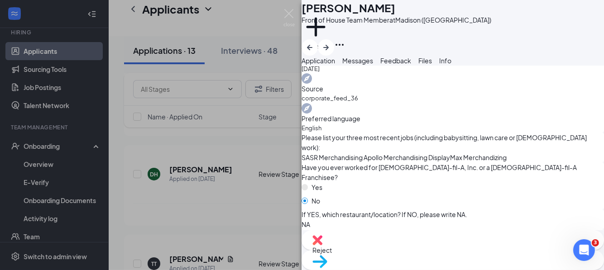
click at [481, 268] on span "Move to stage" at bounding box center [452, 273] width 281 height 10
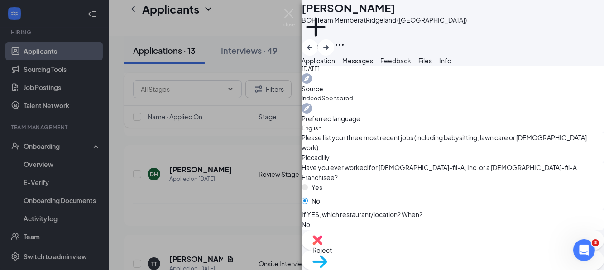
scroll to position [452, 0]
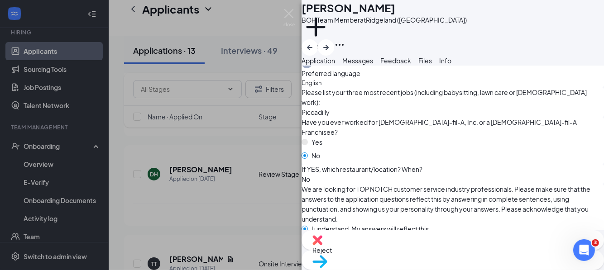
click at [398, 250] on div "Reject" at bounding box center [453, 240] width 302 height 20
paste textarea "Did not answer application questions well. -mw"
type textarea "Did not answer application questions well. -mw"
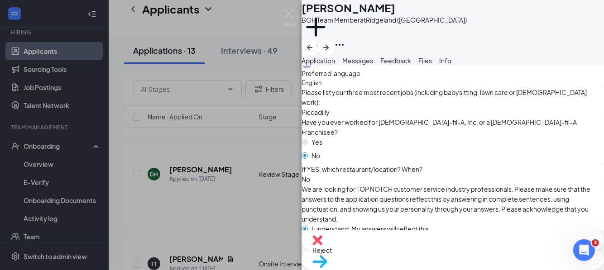
checkbox input "true"
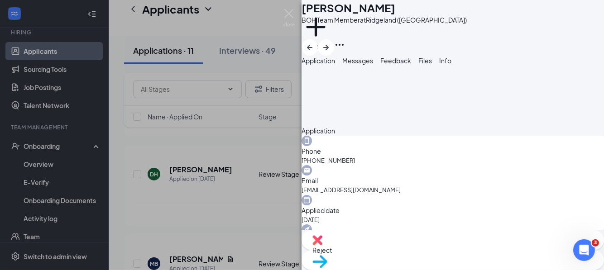
scroll to position [272, 0]
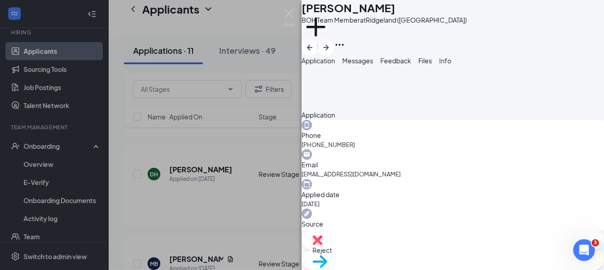
click at [382, 250] on div "Reject" at bounding box center [453, 240] width 302 height 20
paste textarea "Did not answer application questions well. -mw"
type textarea "Did not answer application questions well. -mw"
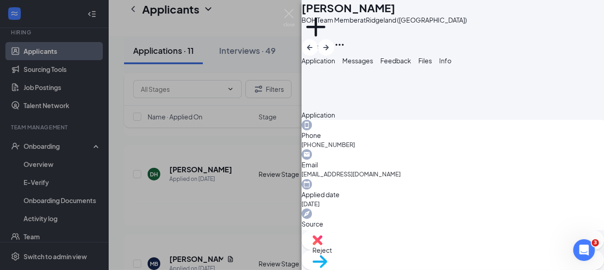
checkbox input "true"
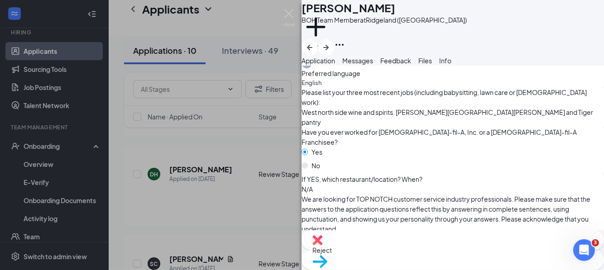
scroll to position [498, 0]
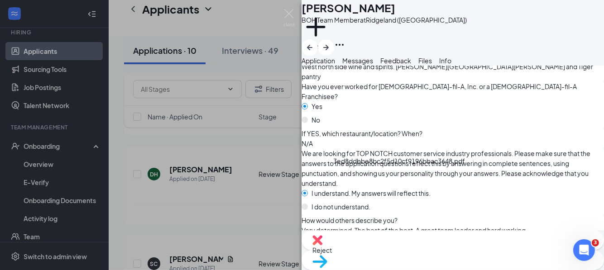
click at [408, 250] on div "Reject" at bounding box center [453, 240] width 302 height 20
paste textarea "Did not answer application questions well. -mw"
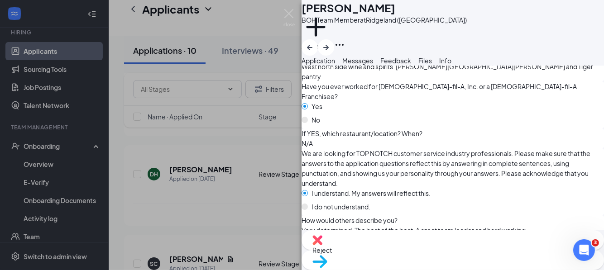
type textarea "Did not answer application questions well. -mw"
checkbox input "true"
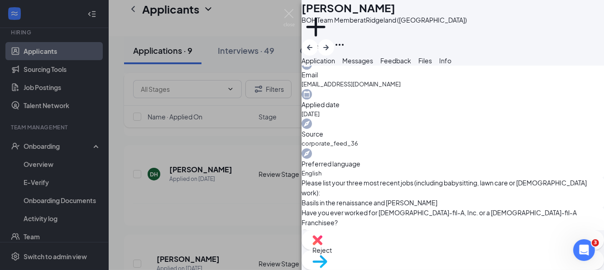
scroll to position [407, 0]
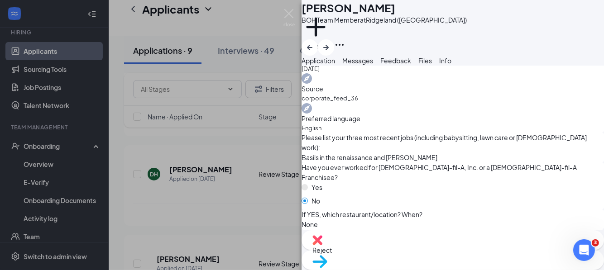
click at [397, 250] on div "Reject" at bounding box center [453, 240] width 302 height 20
paste textarea "Did not answer application questions well. -mw"
type textarea "Did not answer application questions well. -mw"
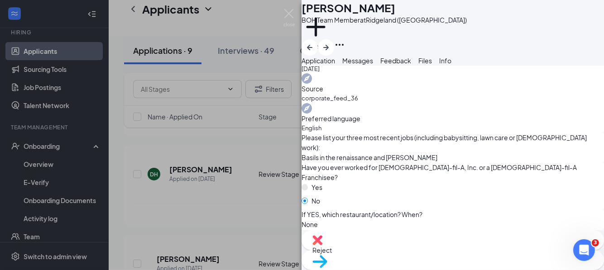
checkbox input "true"
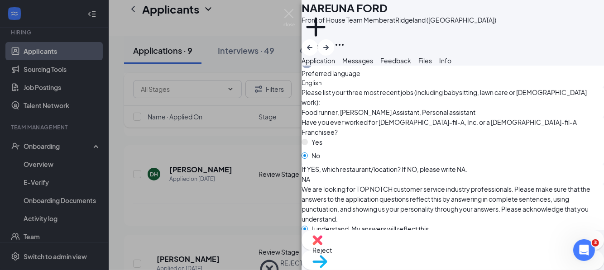
scroll to position [498, 0]
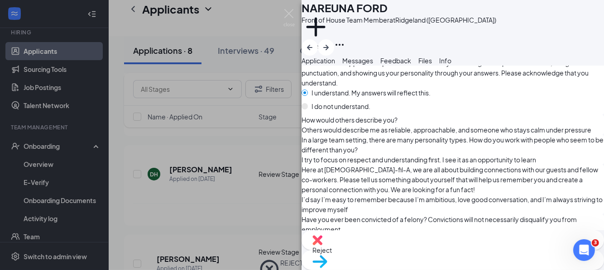
click at [389, 247] on div "Reject" at bounding box center [453, 240] width 302 height 20
paste textarea "Did not answer application questions well. -mw"
type textarea "Did not answer application questions well. -mw"
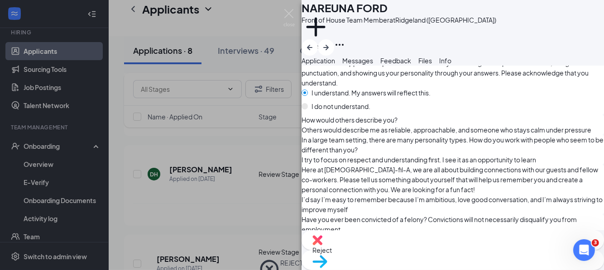
checkbox input "true"
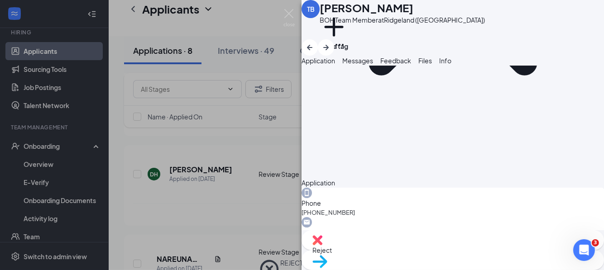
scroll to position [226, 0]
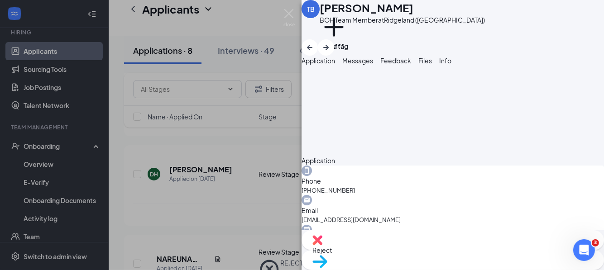
click at [268, 181] on div "TB [PERSON_NAME] BOH Team Member at [GEOGRAPHIC_DATA] ([GEOGRAPHIC_DATA]) Add a…" at bounding box center [302, 135] width 604 height 270
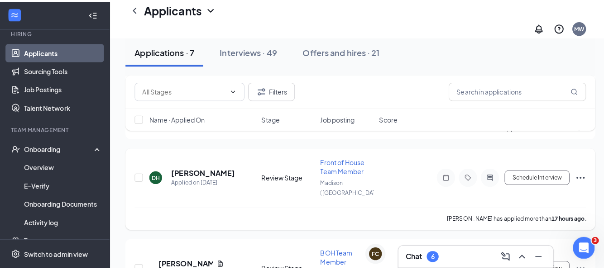
scroll to position [272, 0]
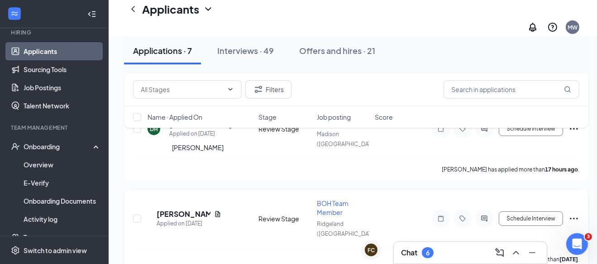
click at [200, 209] on h5 "[PERSON_NAME]" at bounding box center [184, 214] width 54 height 10
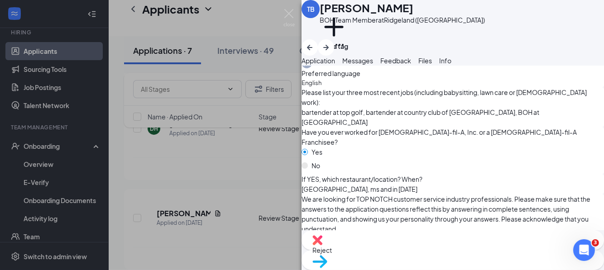
scroll to position [452, 0]
click at [480, 268] on span "Move to stage" at bounding box center [452, 273] width 281 height 10
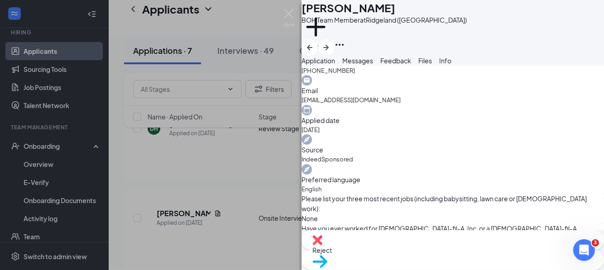
scroll to position [362, 0]
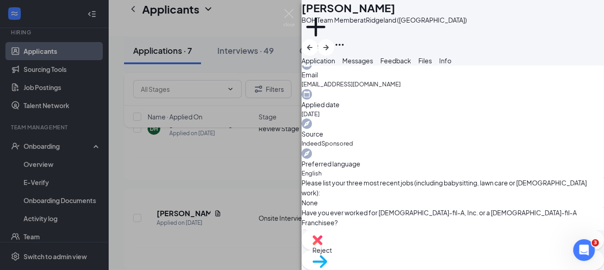
click at [403, 250] on span "Reject" at bounding box center [452, 250] width 281 height 10
paste textarea "Did not answer application questions well. -mw"
type textarea "Did not answer application questions well. -mw"
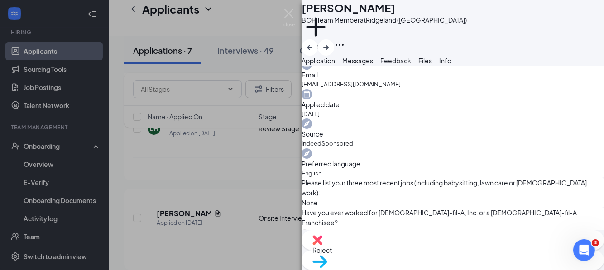
checkbox input "true"
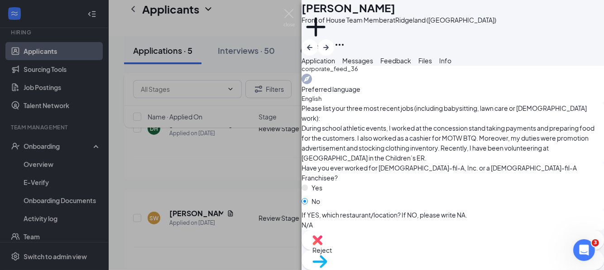
scroll to position [452, 0]
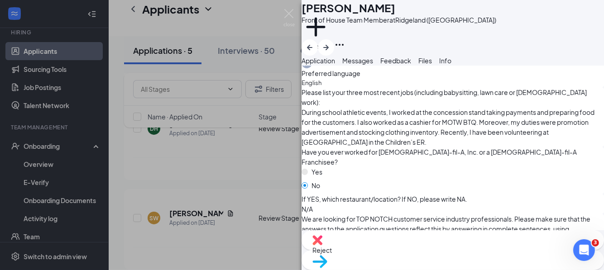
click at [487, 268] on span "Move to stage" at bounding box center [452, 273] width 281 height 10
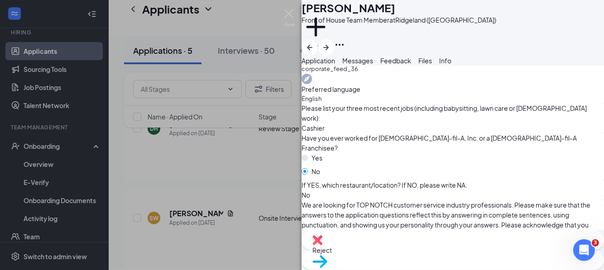
scroll to position [452, 0]
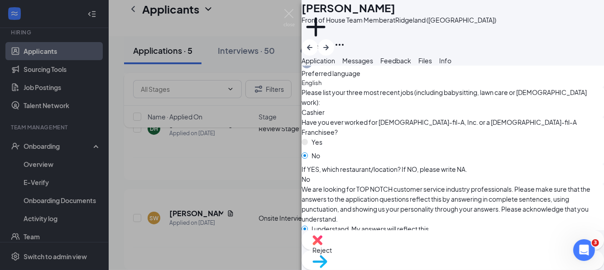
click at [402, 254] on span "Reject" at bounding box center [452, 250] width 281 height 10
paste textarea "Did not answer application questions well. -mw"
type textarea "Did not answer application questions well. -mw"
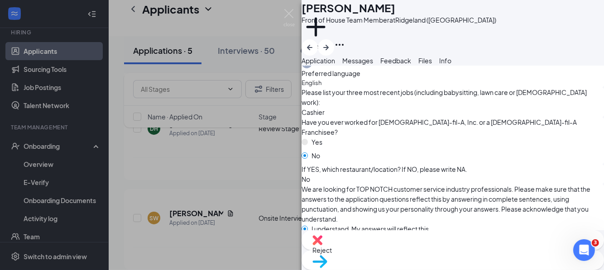
checkbox input "true"
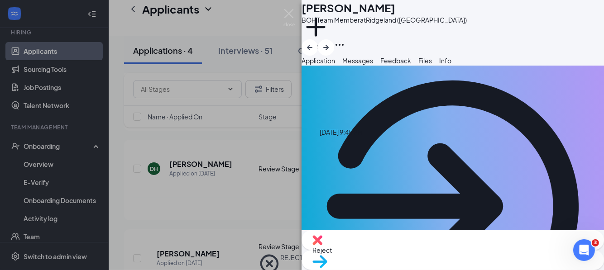
scroll to position [45, 0]
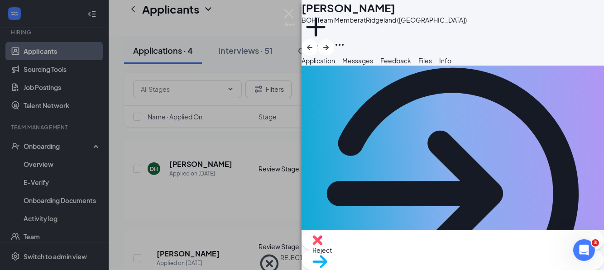
click at [394, 248] on div "Reject" at bounding box center [453, 240] width 302 height 20
type textarea "F"
type textarea "Duplicate application. -mw"
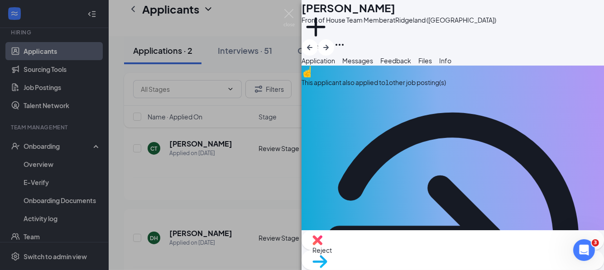
click at [322, 245] on img at bounding box center [317, 240] width 10 height 10
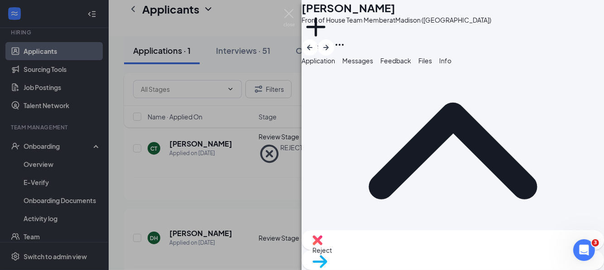
scroll to position [90, 0]
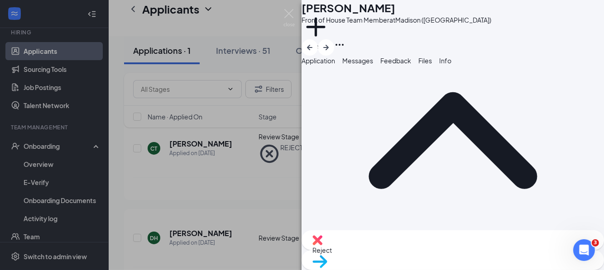
click at [467, 257] on div "Move to stage" at bounding box center [453, 260] width 302 height 20
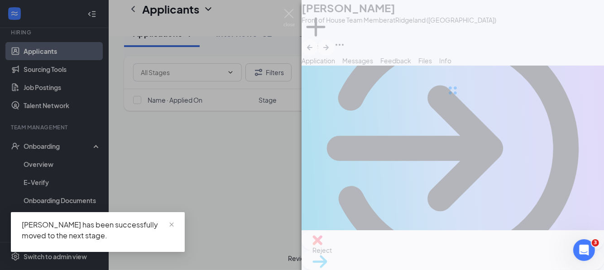
scroll to position [6, 0]
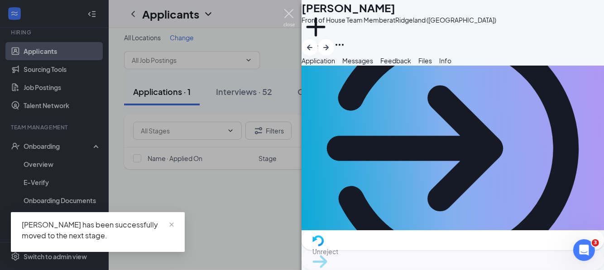
click at [286, 13] on img at bounding box center [288, 18] width 11 height 18
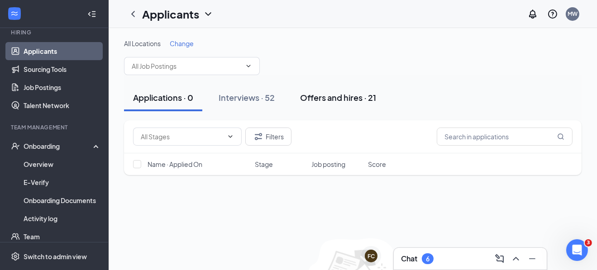
click at [351, 96] on div "Offers and hires · 21" at bounding box center [338, 97] width 76 height 11
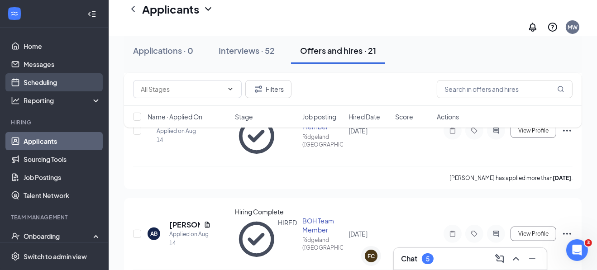
scroll to position [181, 0]
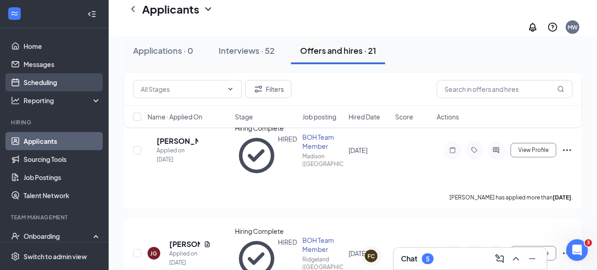
click at [24, 83] on link "Scheduling" at bounding box center [62, 82] width 77 height 18
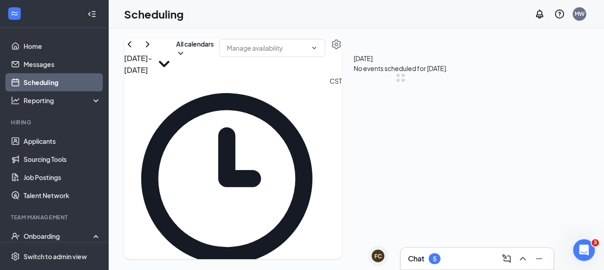
scroll to position [445, 0]
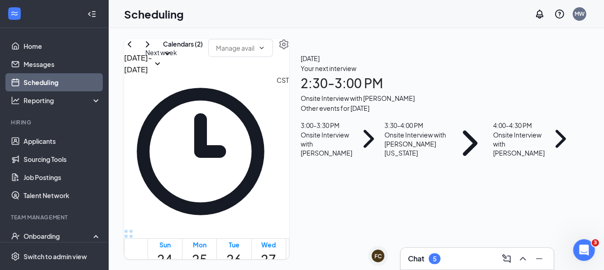
click at [153, 50] on icon "ChevronRight" at bounding box center [147, 44] width 11 height 11
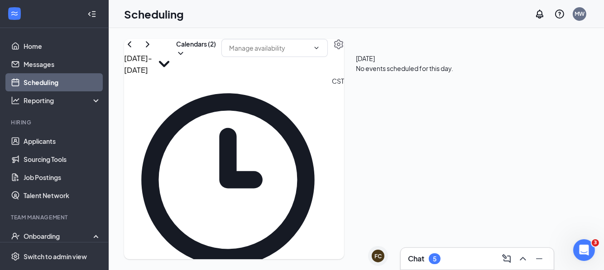
drag, startPoint x: 201, startPoint y: 139, endPoint x: 199, endPoint y: 144, distance: 4.9
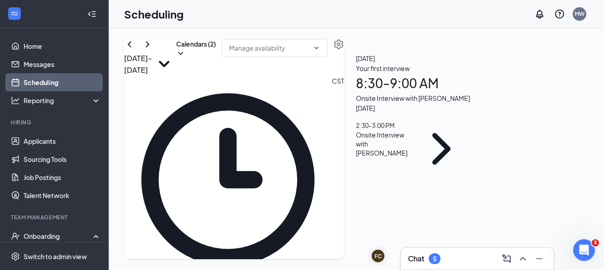
drag, startPoint x: 476, startPoint y: 136, endPoint x: 522, endPoint y: 118, distance: 49.2
click at [470, 103] on div "Your first interview 8:30 - 9:00 AM Onsite Interview with [PERSON_NAME]" at bounding box center [413, 83] width 114 height 40
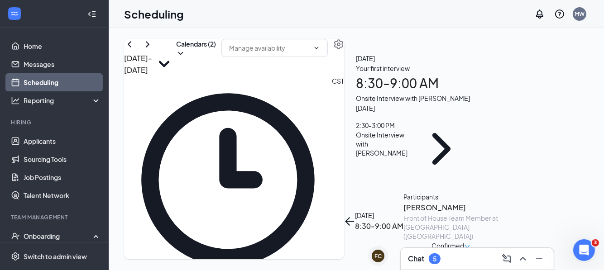
click at [464, 241] on span "Confirmed" at bounding box center [447, 246] width 33 height 10
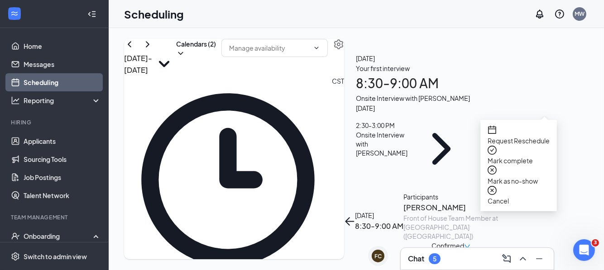
click at [544, 136] on span "Request Reschedule" at bounding box center [519, 141] width 62 height 10
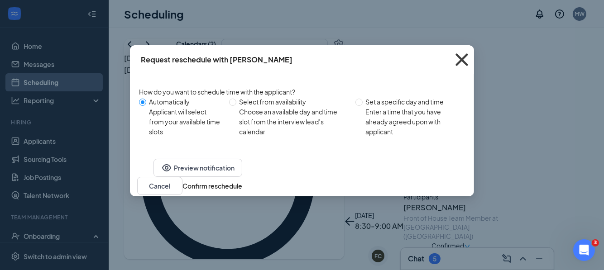
click at [460, 59] on icon "Cross" at bounding box center [462, 60] width 24 height 24
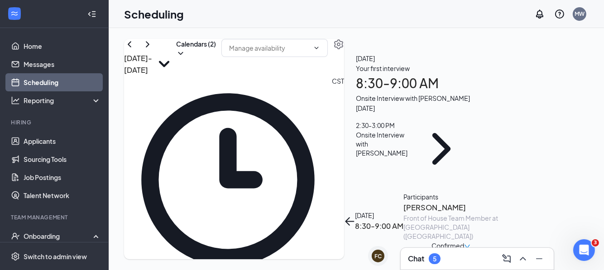
click at [464, 241] on span "Confirmed" at bounding box center [447, 246] width 33 height 10
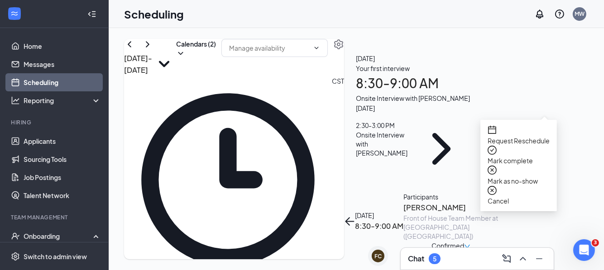
click at [521, 137] on span "Request Reschedule" at bounding box center [519, 141] width 62 height 10
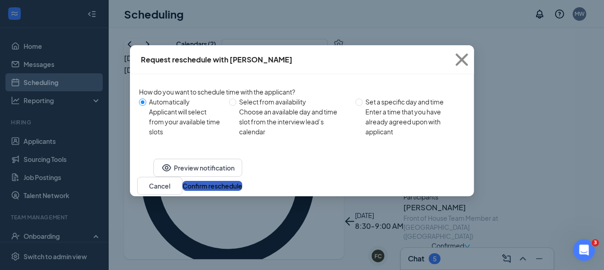
click at [242, 191] on button "Confirm reschedule" at bounding box center [212, 186] width 60 height 10
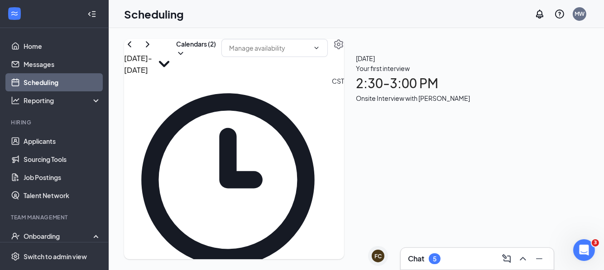
drag, startPoint x: 196, startPoint y: 139, endPoint x: 182, endPoint y: 158, distance: 23.1
click at [182, 201] on td at bounding box center [269, 206] width 242 height 10
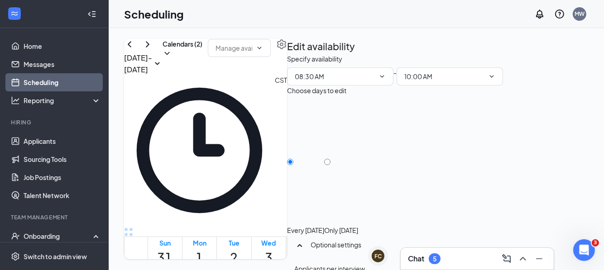
type input "08:30 AM"
type input "10:00 AM"
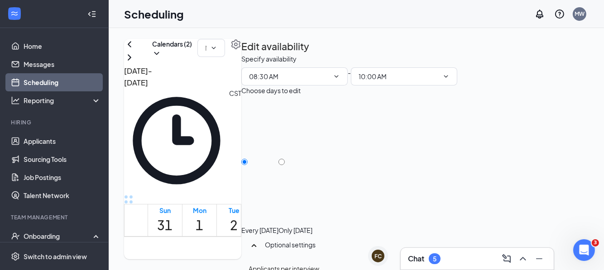
click at [312, 226] on div at bounding box center [295, 226] width 34 height 0
click at [285, 159] on input "Only [DATE]" at bounding box center [281, 162] width 6 height 6
radio input "true"
radio input "false"
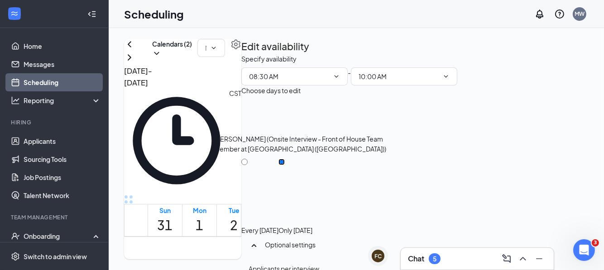
click at [204, 240] on div "8:30-9:00 AM" at bounding box center [235, 244] width 62 height 9
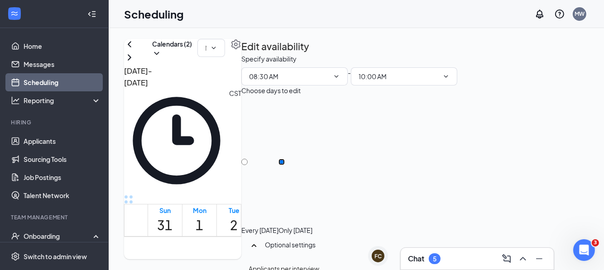
click at [196, 240] on div "Google" at bounding box center [194, 269] width 20 height 59
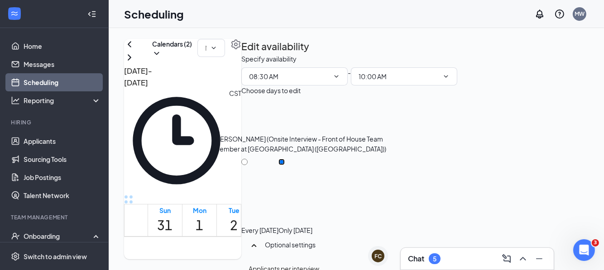
click at [196, 240] on div "Google" at bounding box center [194, 269] width 20 height 59
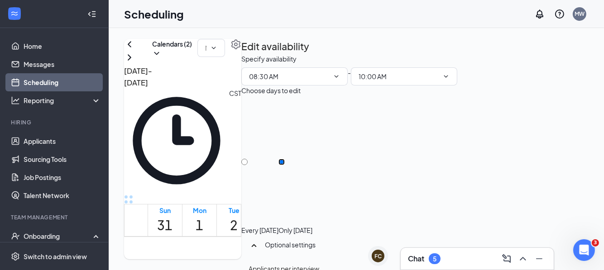
scroll to position [136, 0]
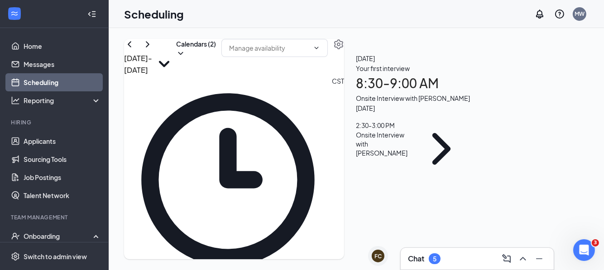
scroll to position [807, 0]
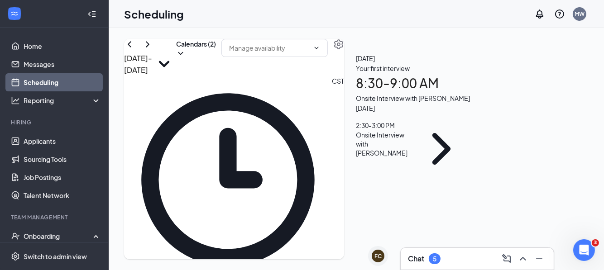
scroll to position [445, 0]
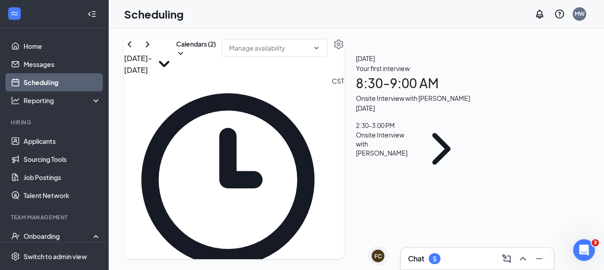
scroll to position [490, 0]
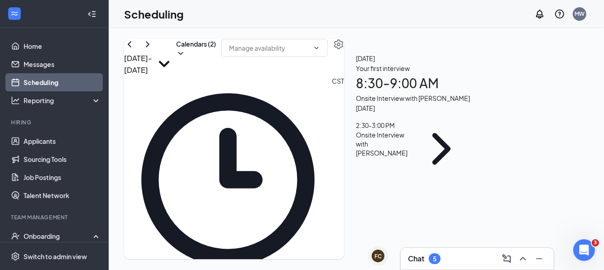
click at [191, 222] on td at bounding box center [269, 227] width 242 height 10
click at [182, 211] on td at bounding box center [269, 216] width 242 height 10
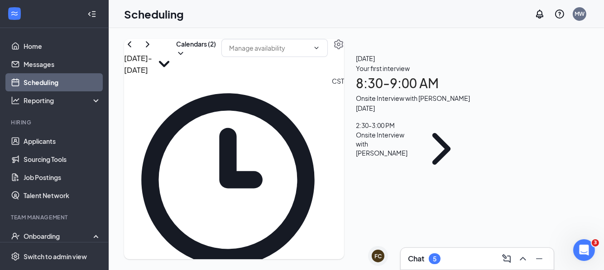
drag, startPoint x: 201, startPoint y: 172, endPoint x: 178, endPoint y: 173, distance: 23.5
click at [178, 134] on td at bounding box center [269, 129] width 242 height 10
click at [413, 158] on div "Onsite Interview with [PERSON_NAME]" at bounding box center [384, 143] width 57 height 27
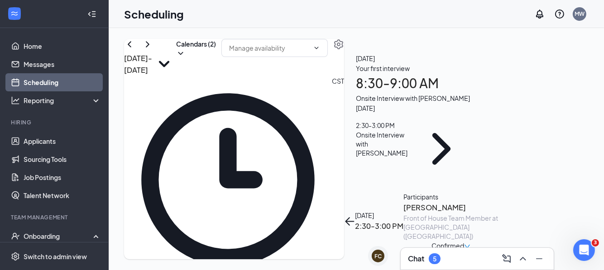
click at [464, 241] on span "Confirmed" at bounding box center [447, 246] width 33 height 10
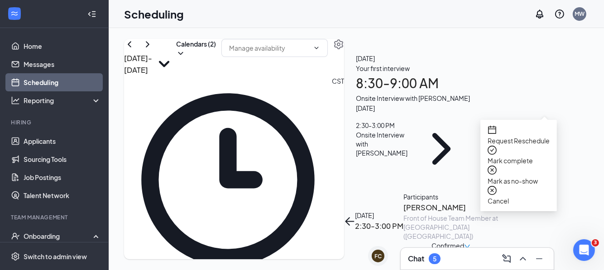
click at [525, 136] on span "Request Reschedule" at bounding box center [519, 141] width 62 height 10
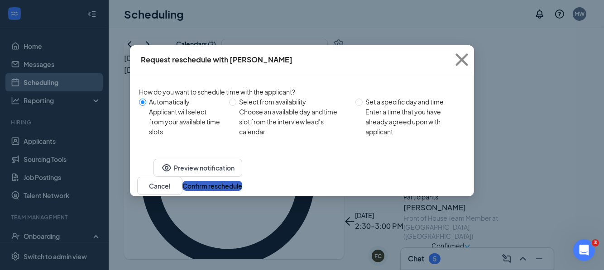
click at [242, 191] on button "Confirm reschedule" at bounding box center [212, 186] width 60 height 10
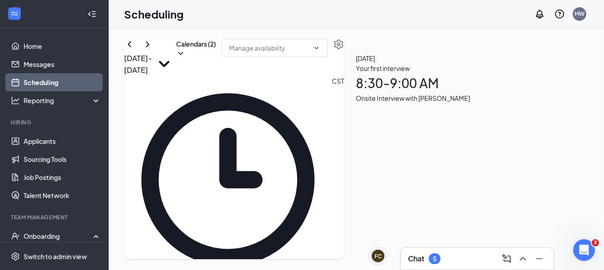
scroll to position [128, 0]
